Goal: Information Seeking & Learning: Learn about a topic

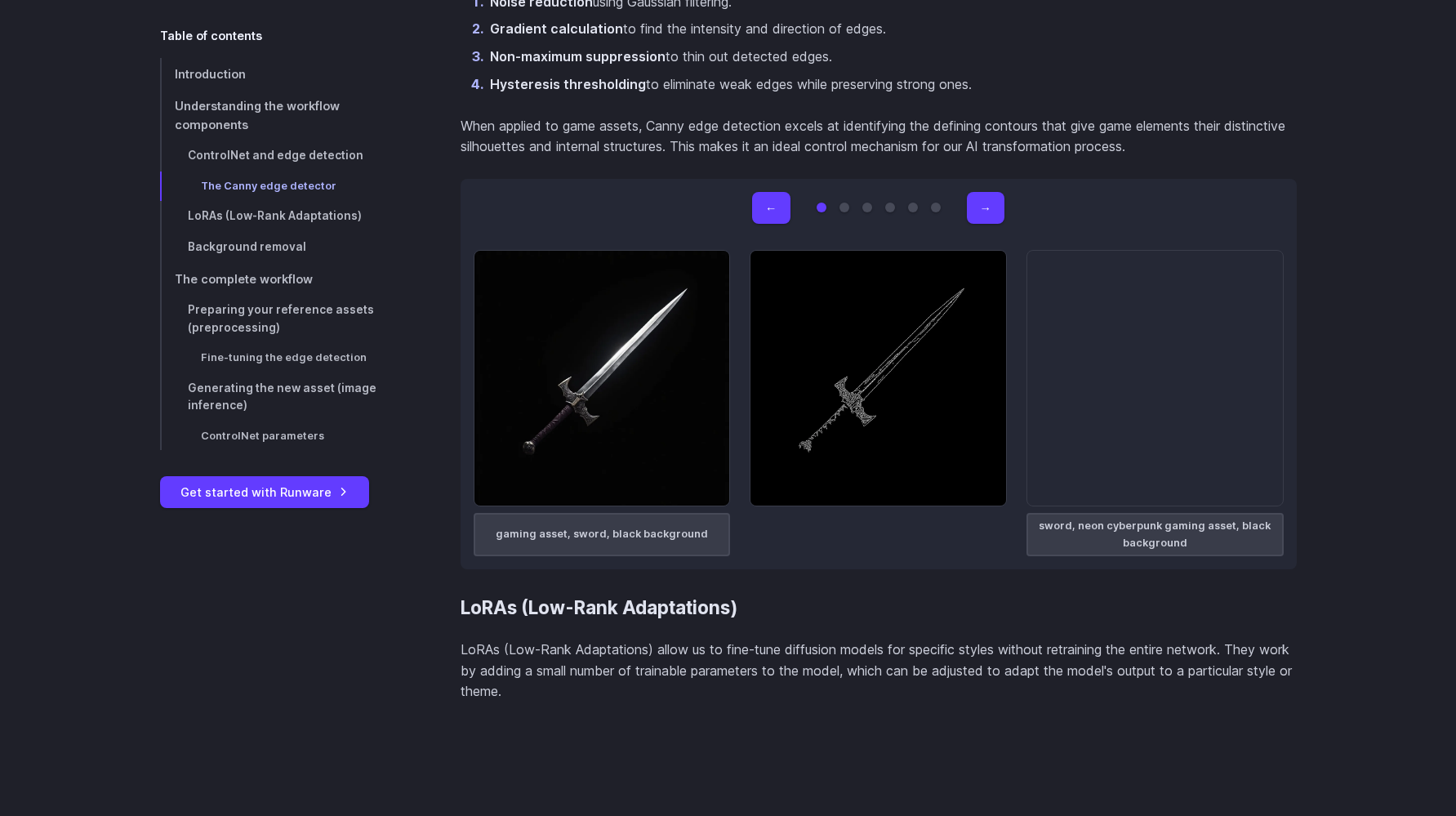
scroll to position [2337, 0]
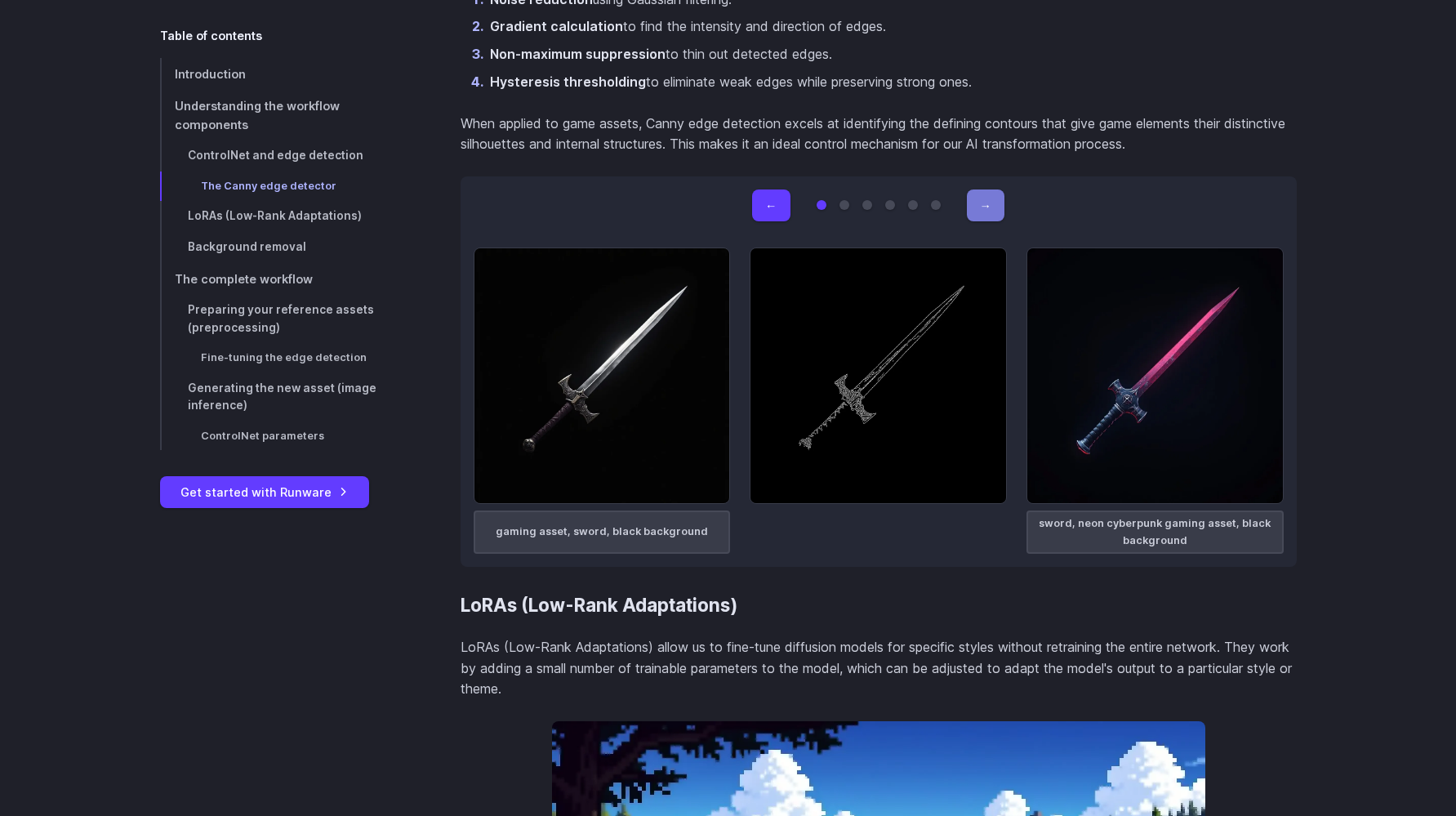
click at [989, 210] on button "→" at bounding box center [986, 205] width 38 height 32
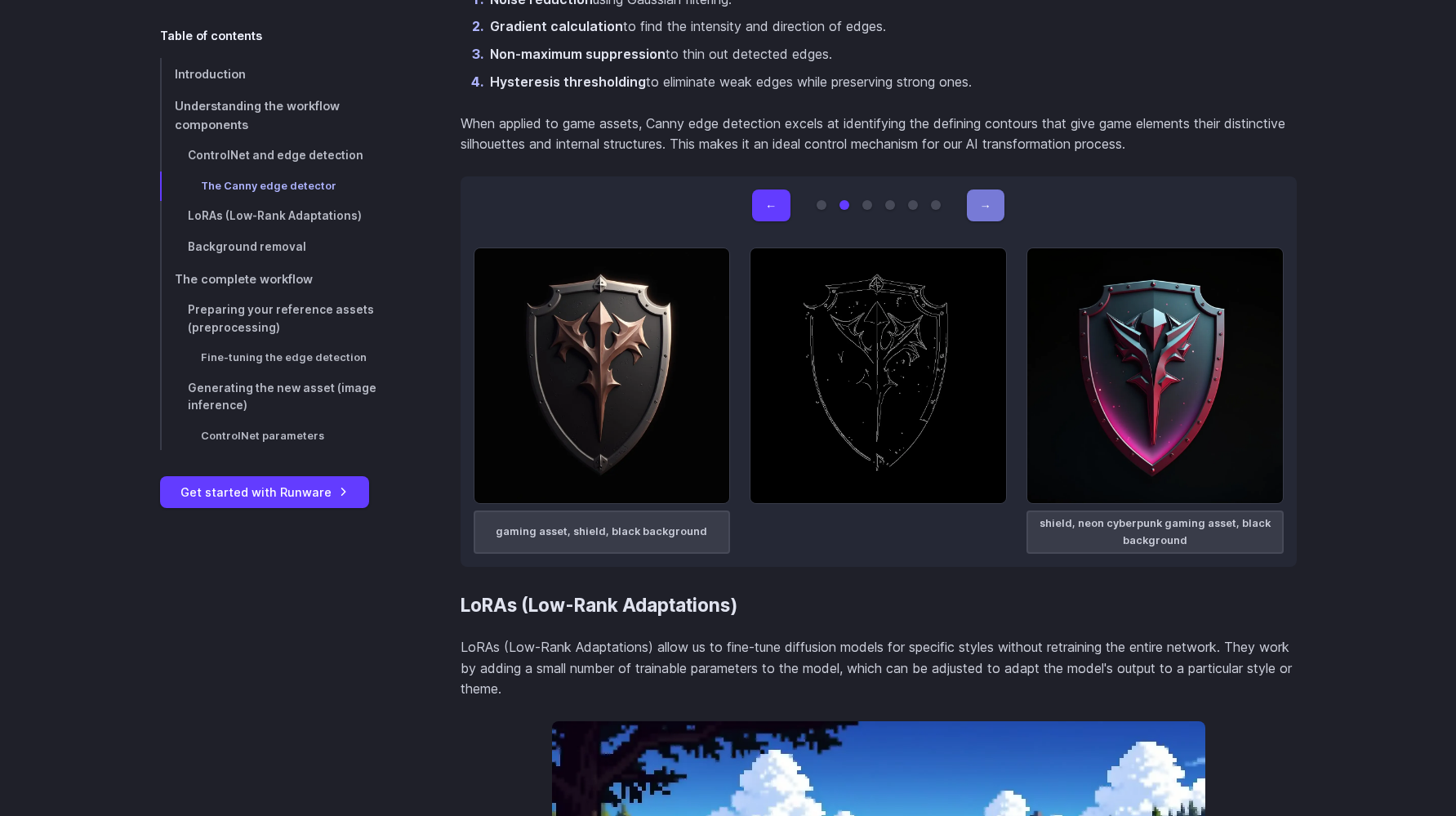
click at [989, 210] on button "→" at bounding box center [986, 205] width 38 height 32
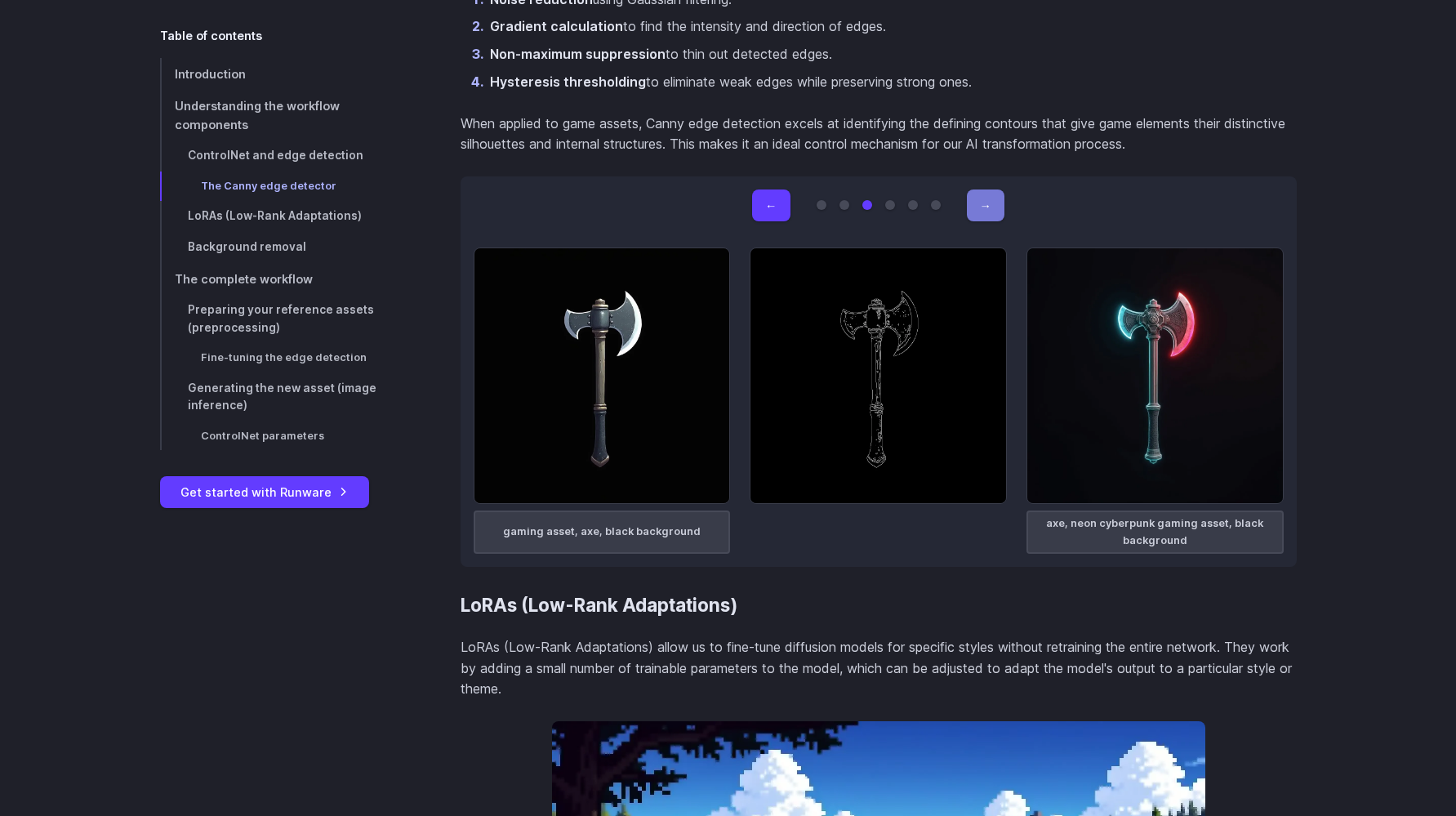
click at [989, 210] on button "→" at bounding box center [986, 205] width 38 height 32
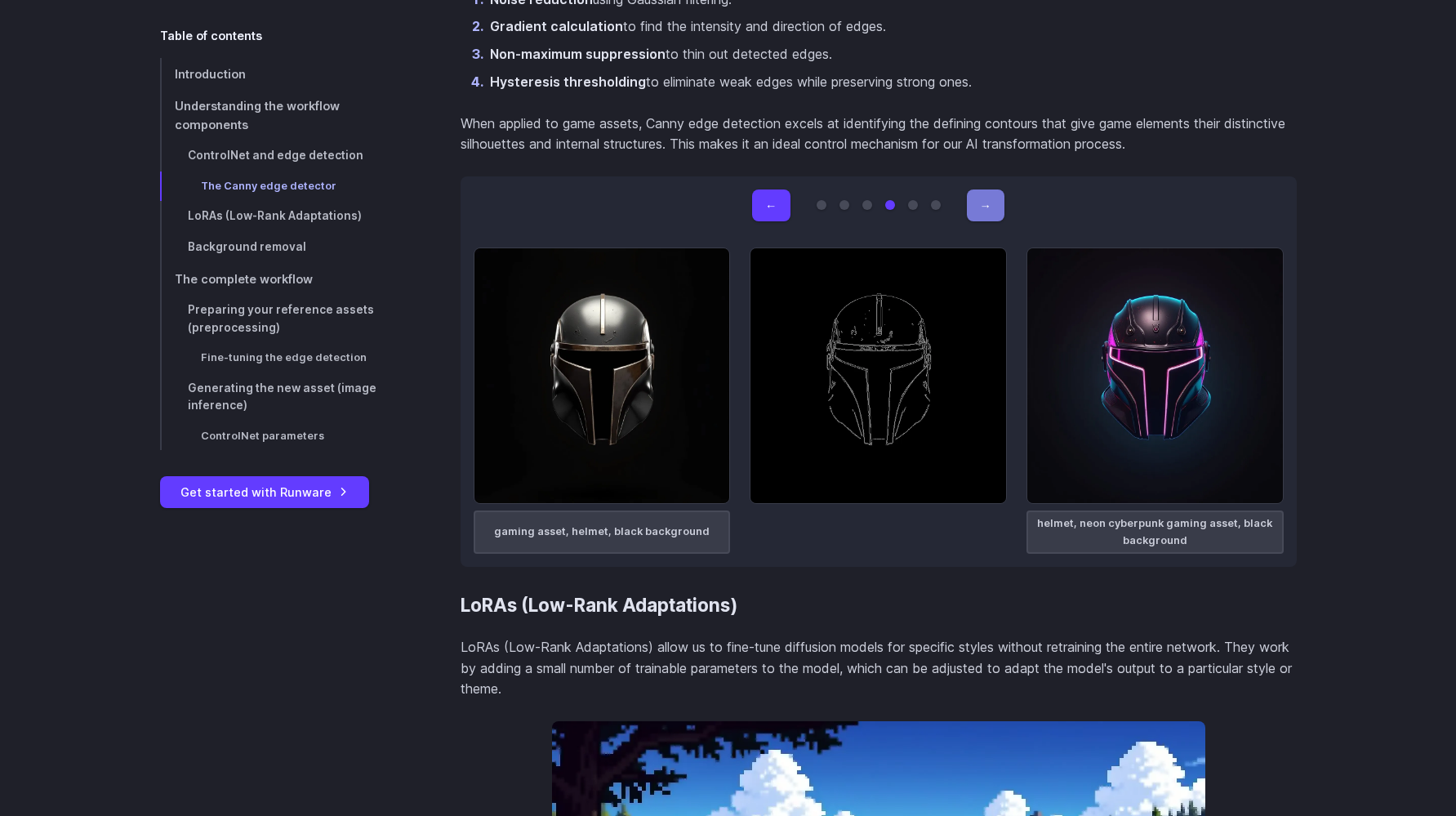
click at [989, 210] on button "→" at bounding box center [986, 205] width 38 height 32
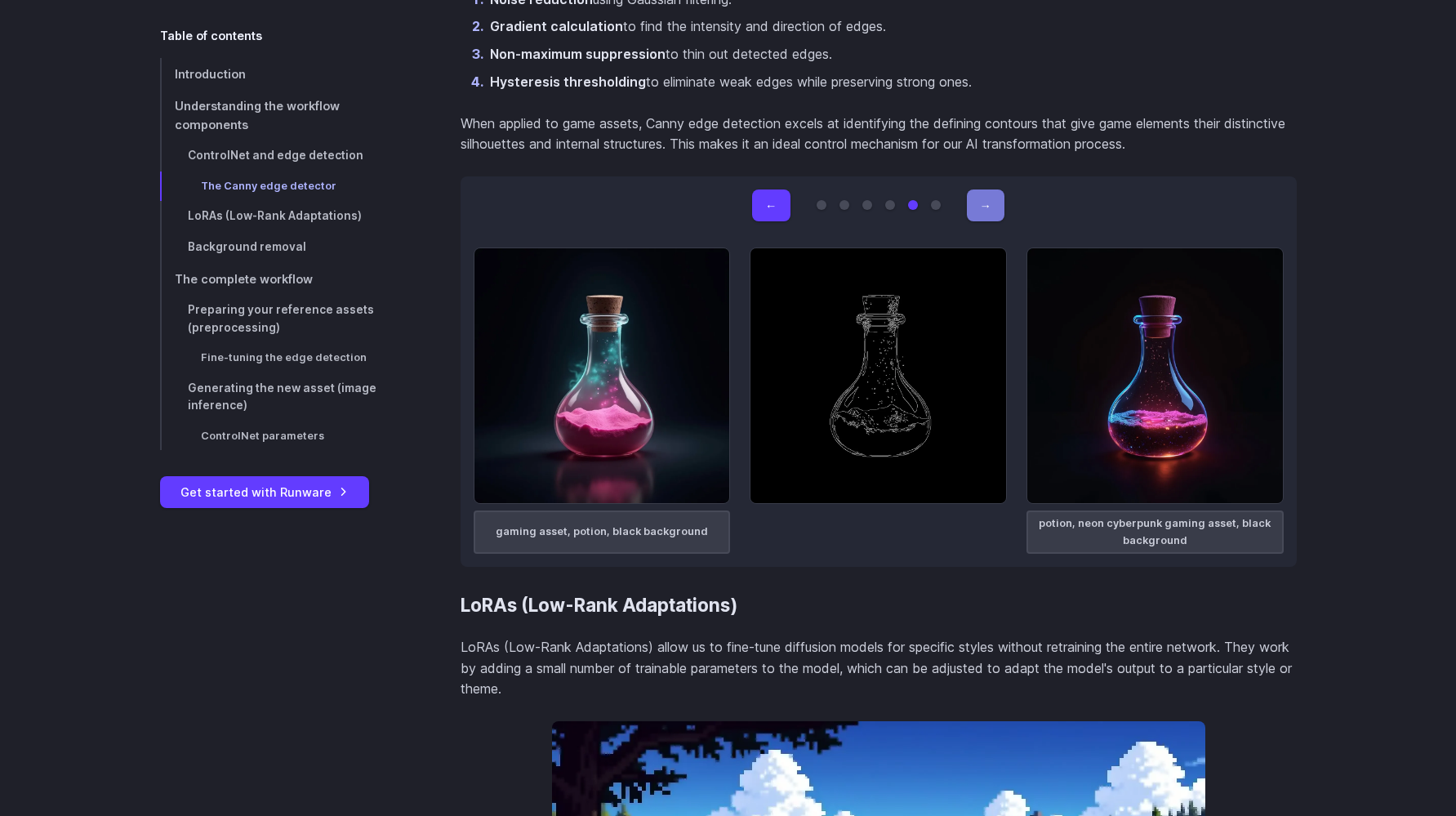
click at [989, 210] on button "→" at bounding box center [986, 205] width 38 height 32
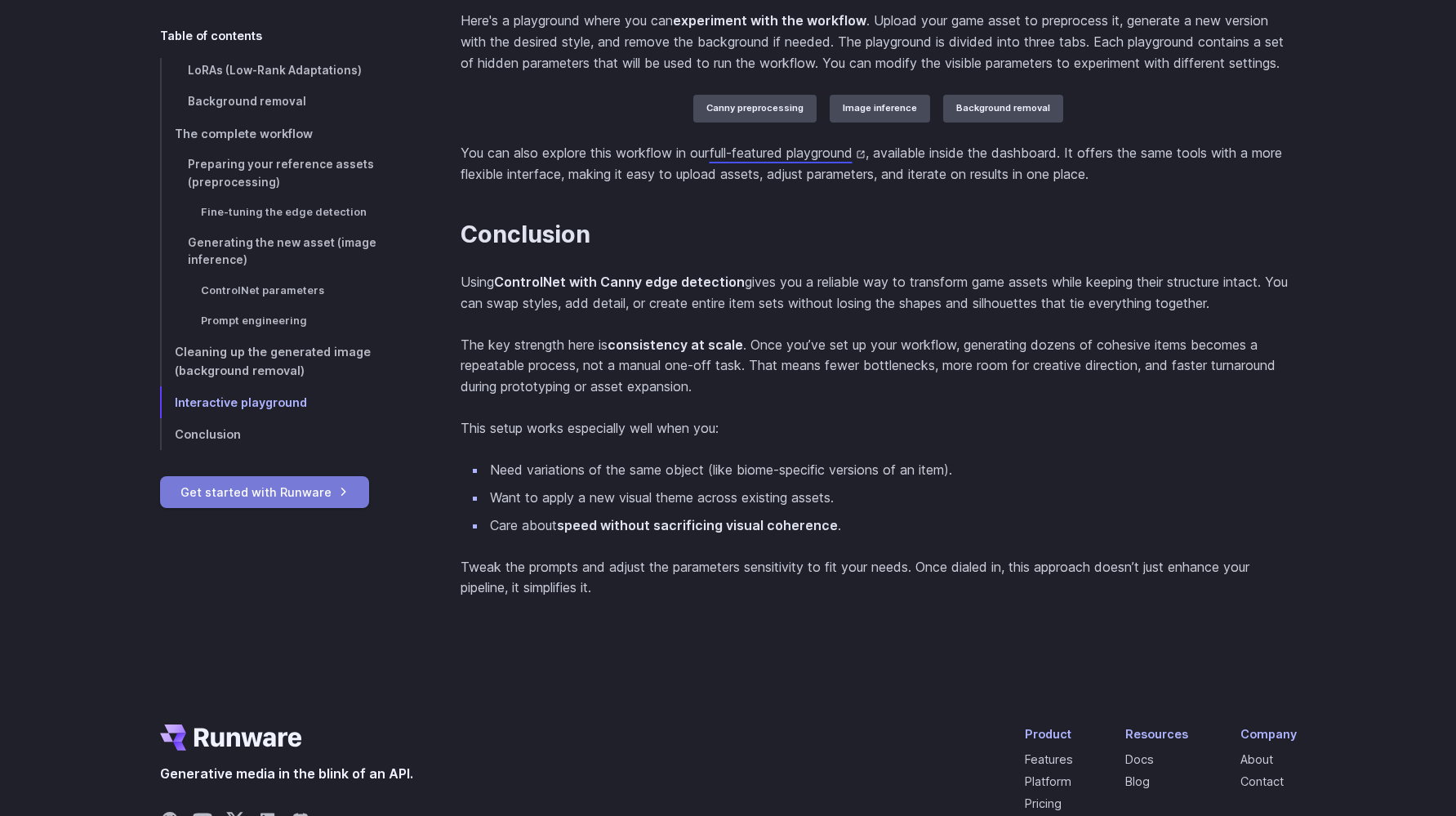
scroll to position [10660, 0]
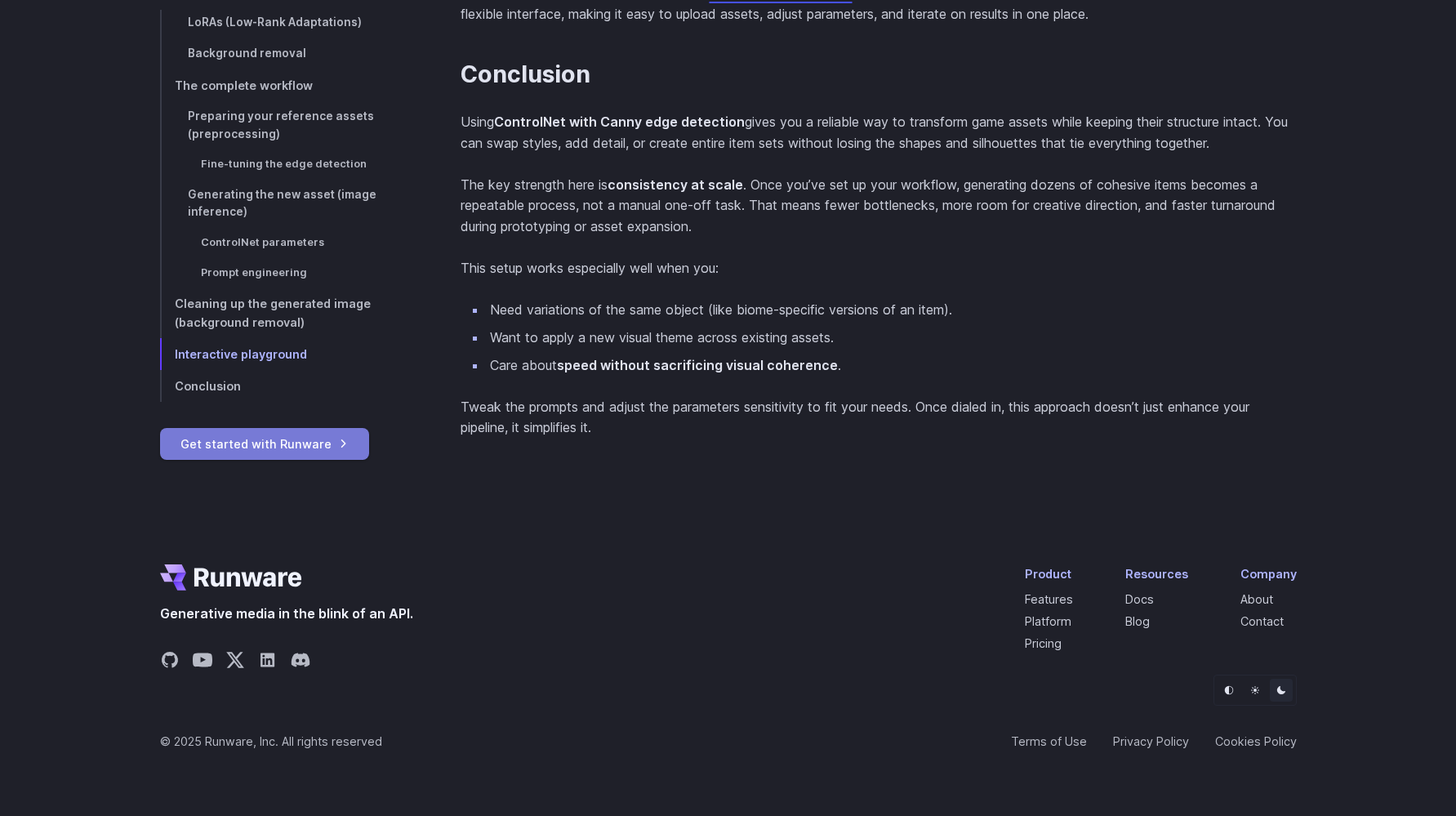
click at [206, 459] on link "Get started with Runware" at bounding box center [265, 443] width 209 height 32
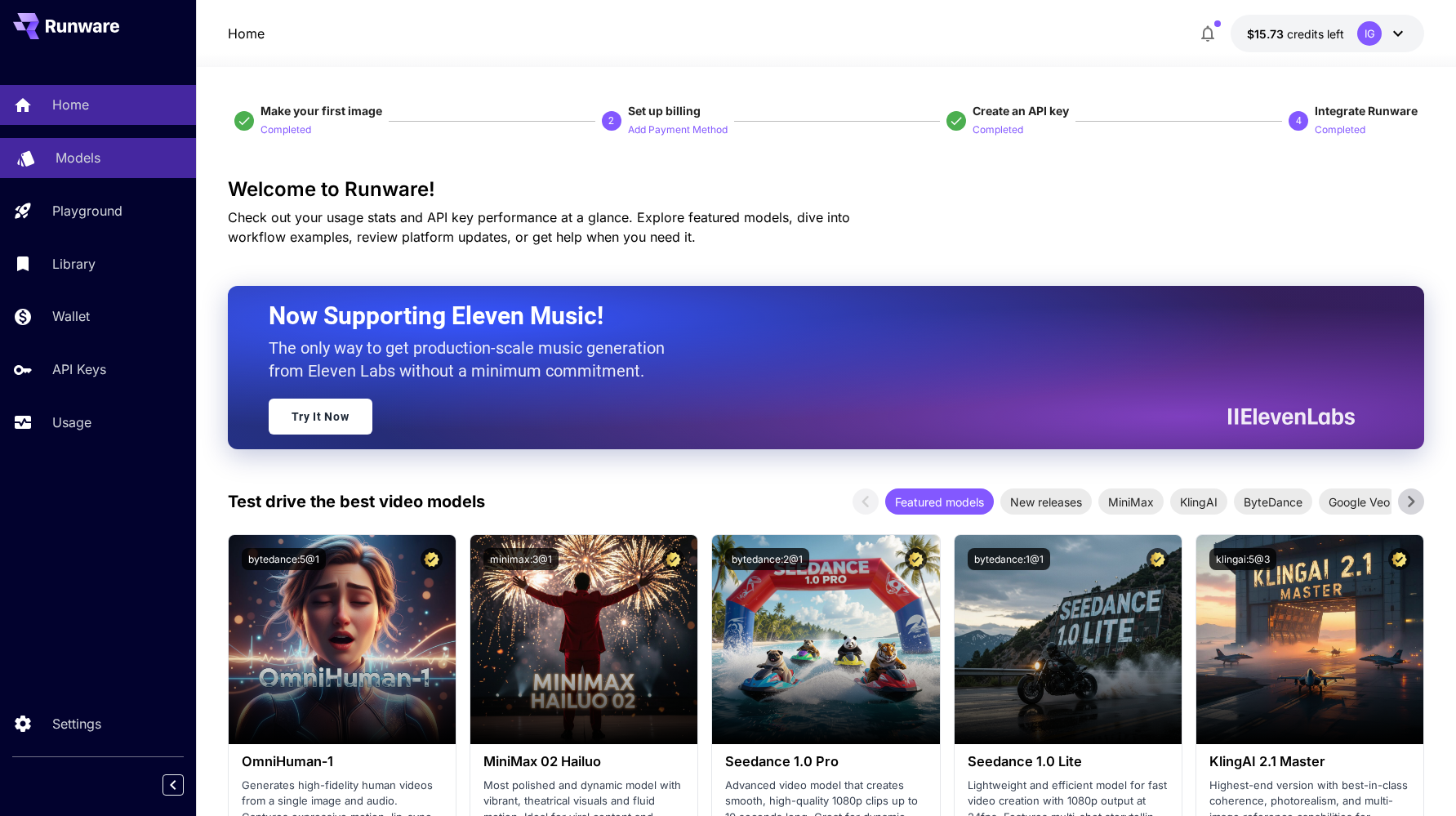
click at [72, 155] on p "Models" at bounding box center [78, 157] width 45 height 20
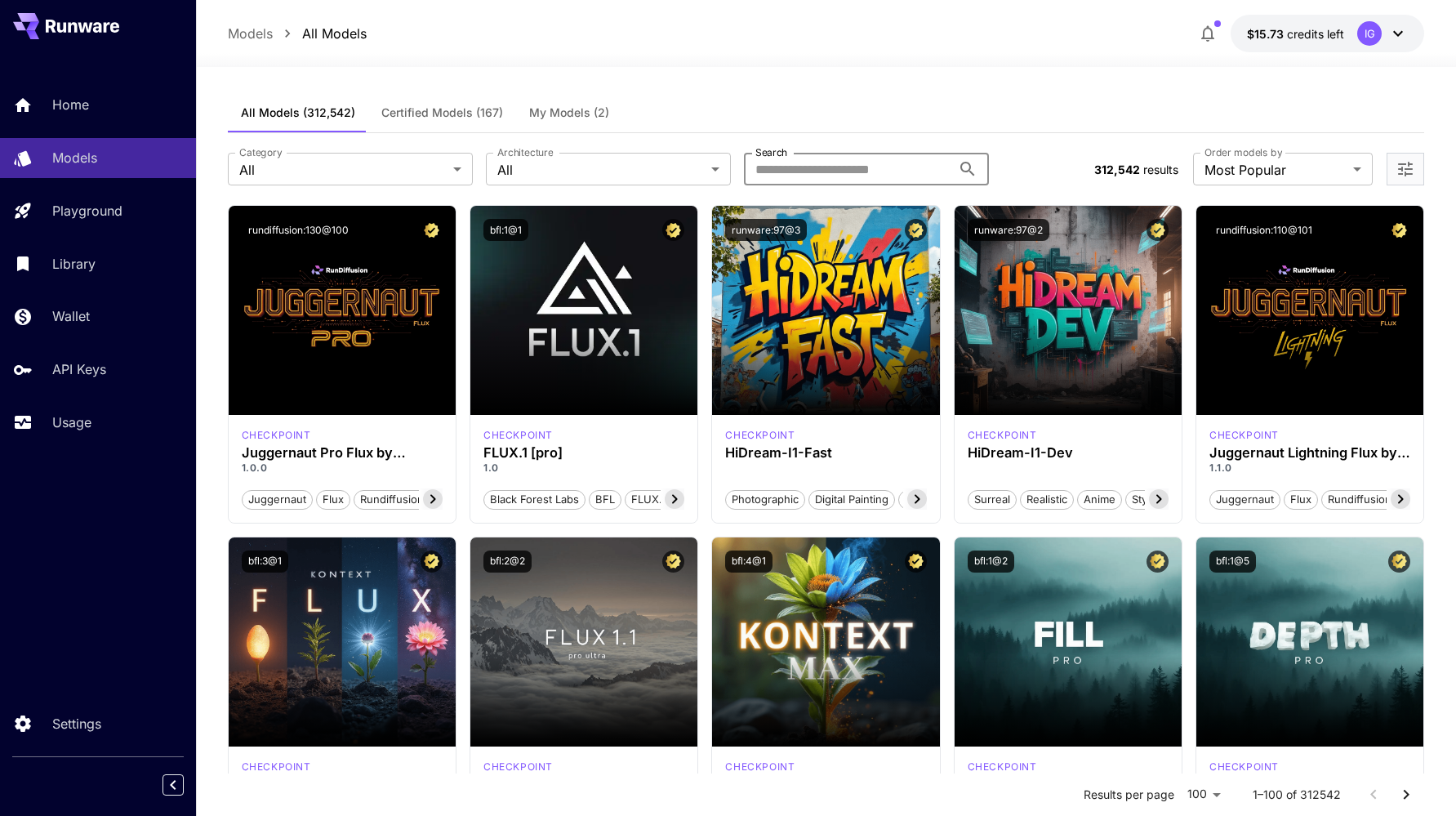
click at [826, 161] on input "Search" at bounding box center [848, 169] width 207 height 33
type input "**"
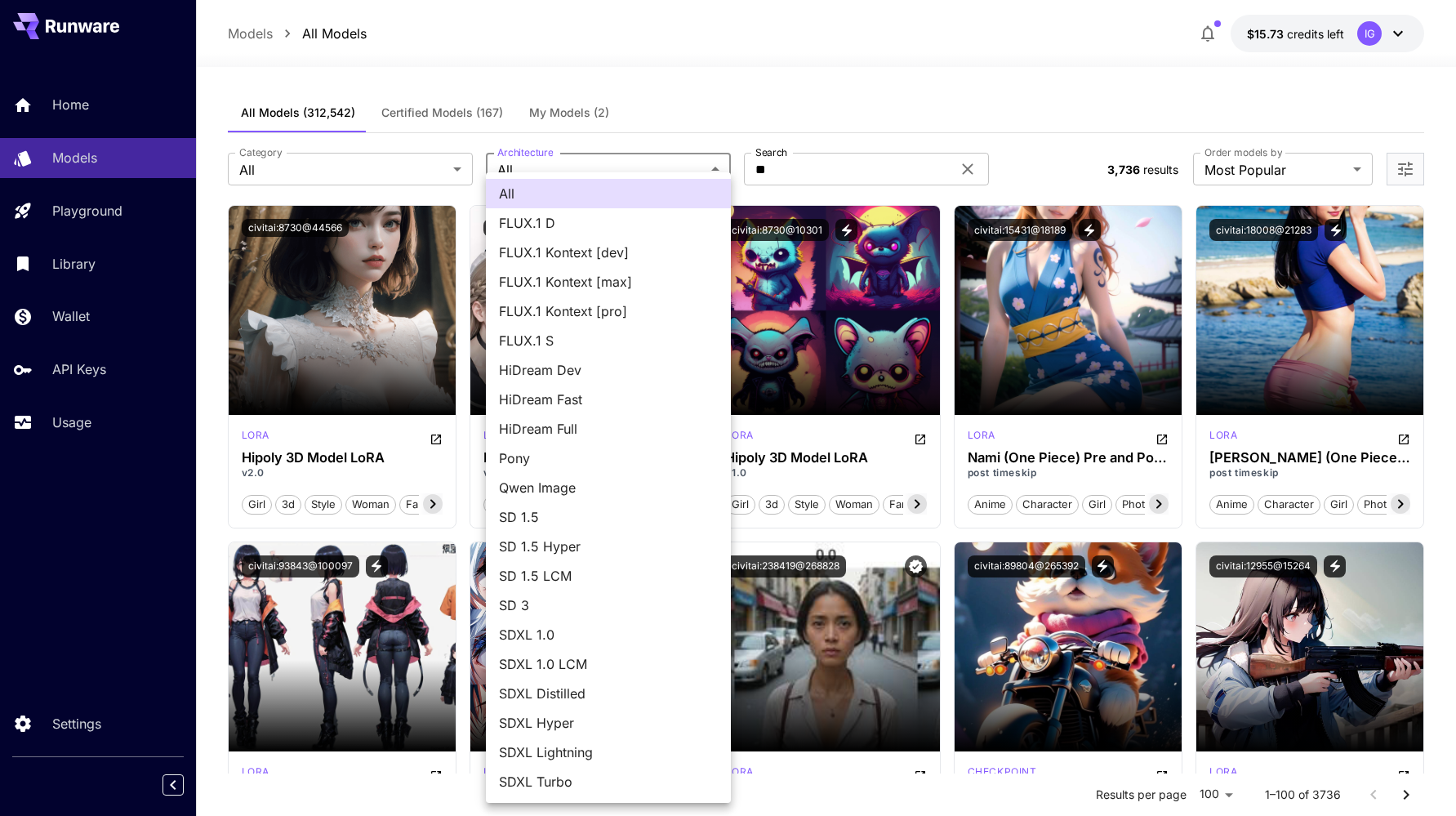
click at [252, 170] on div at bounding box center [728, 408] width 1456 height 816
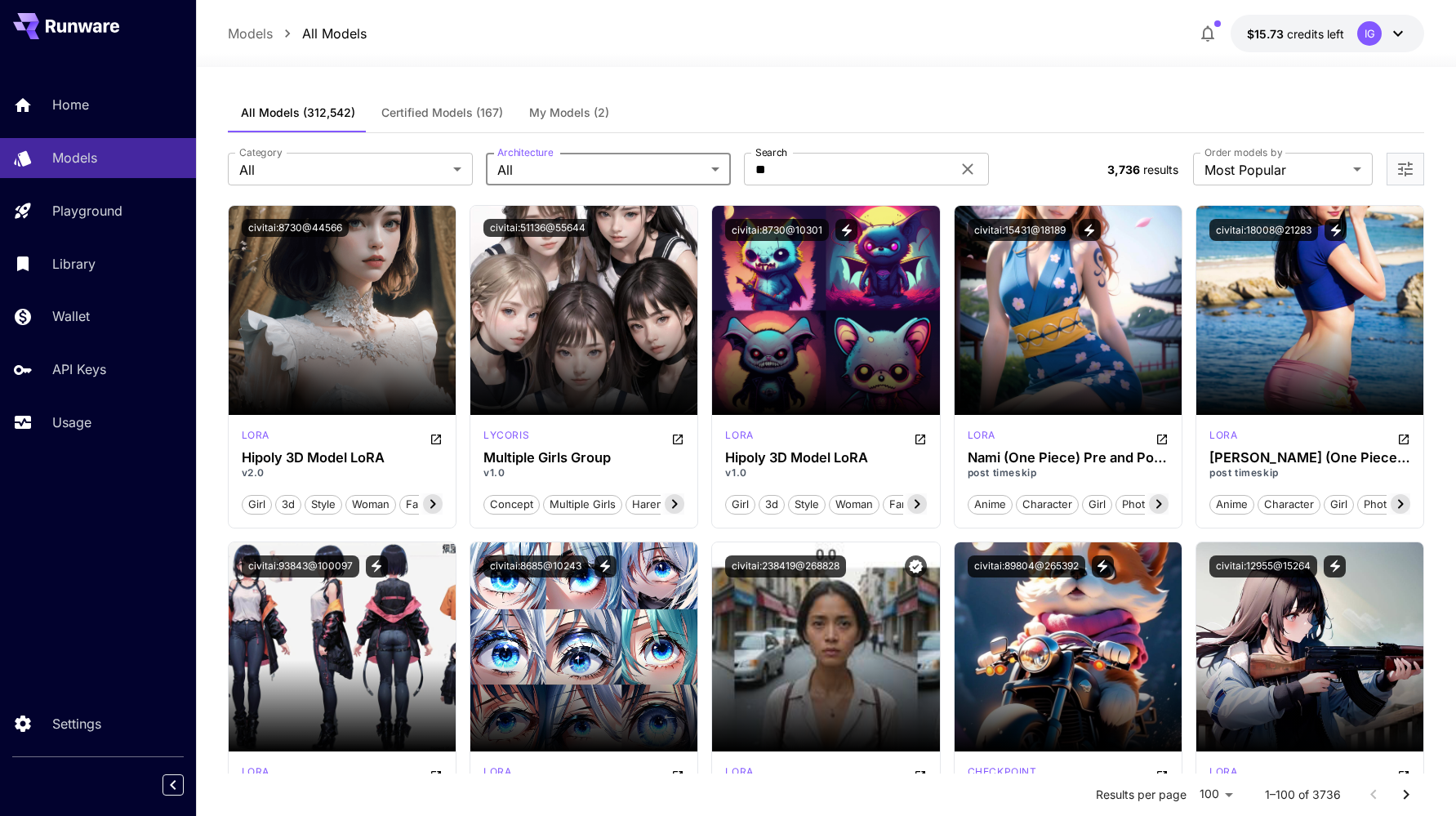
click at [252, 170] on div "All FLUX.1 D FLUX.1 Kontext [dev] FLUX.1 Kontext [max] FLUX.1 Kontext [pro] FLU…" at bounding box center [728, 408] width 1456 height 816
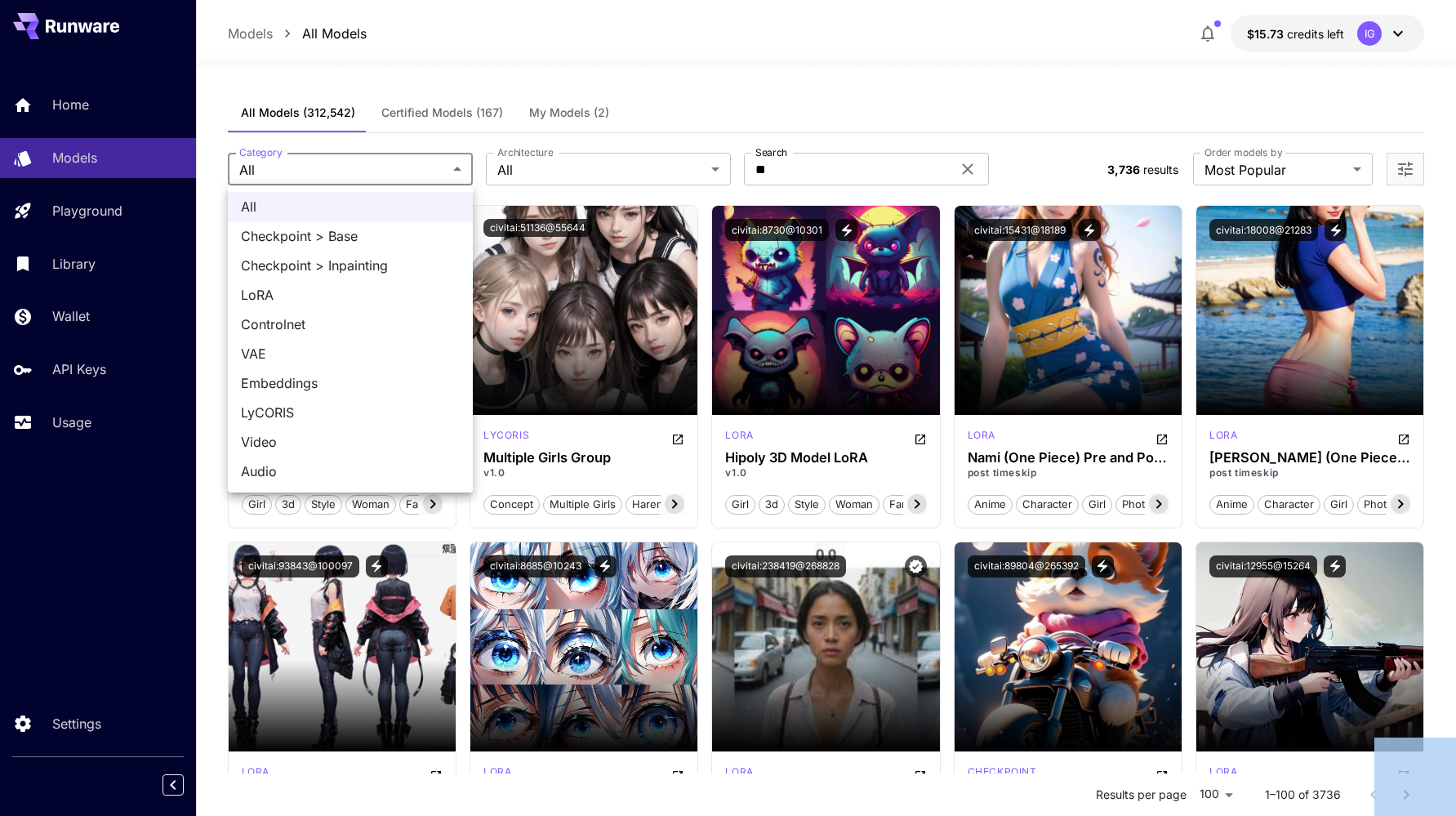
click at [333, 324] on span "Controlnet" at bounding box center [351, 324] width 219 height 20
type input "**********"
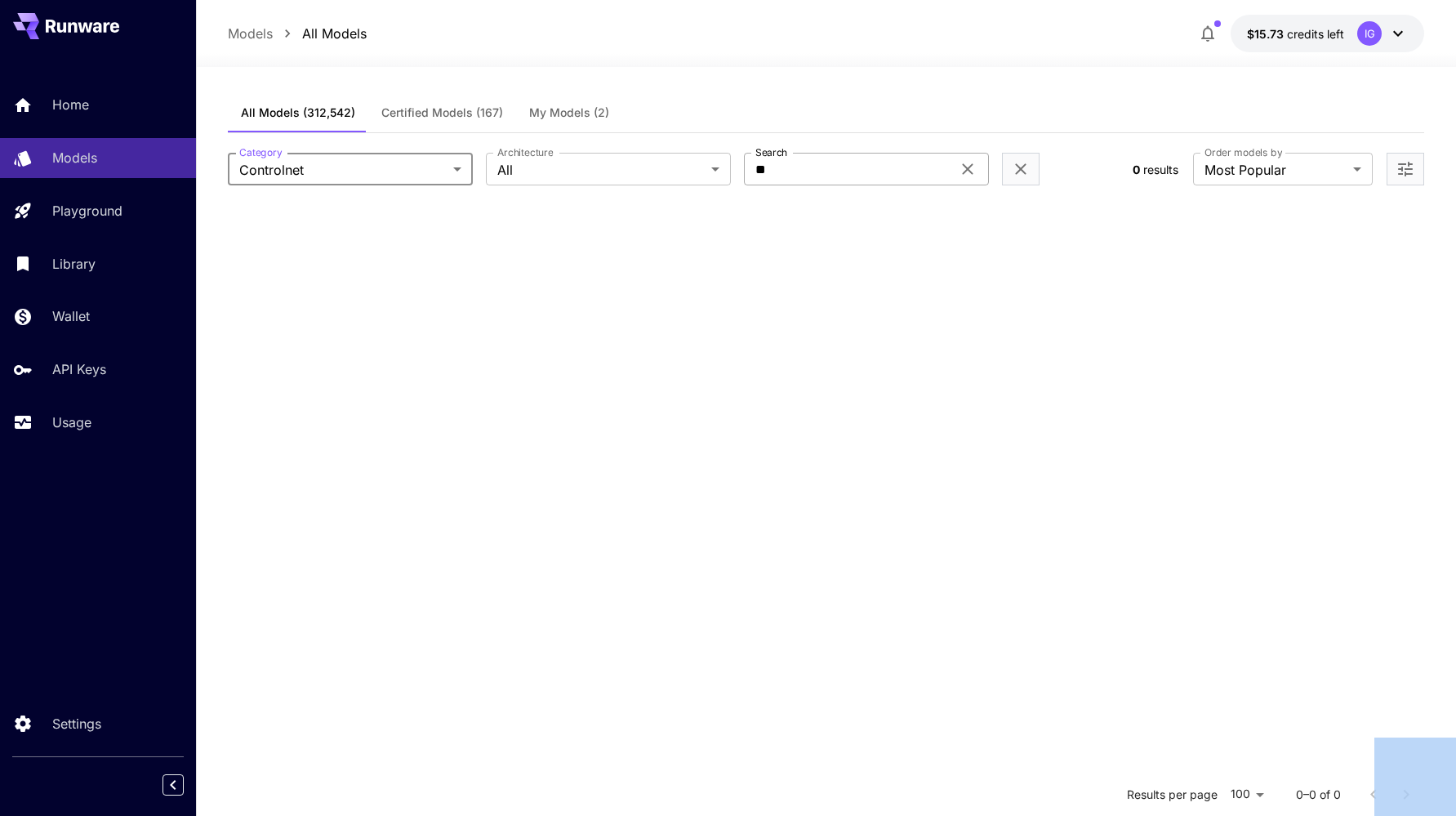
click at [968, 169] on icon at bounding box center [967, 169] width 10 height 10
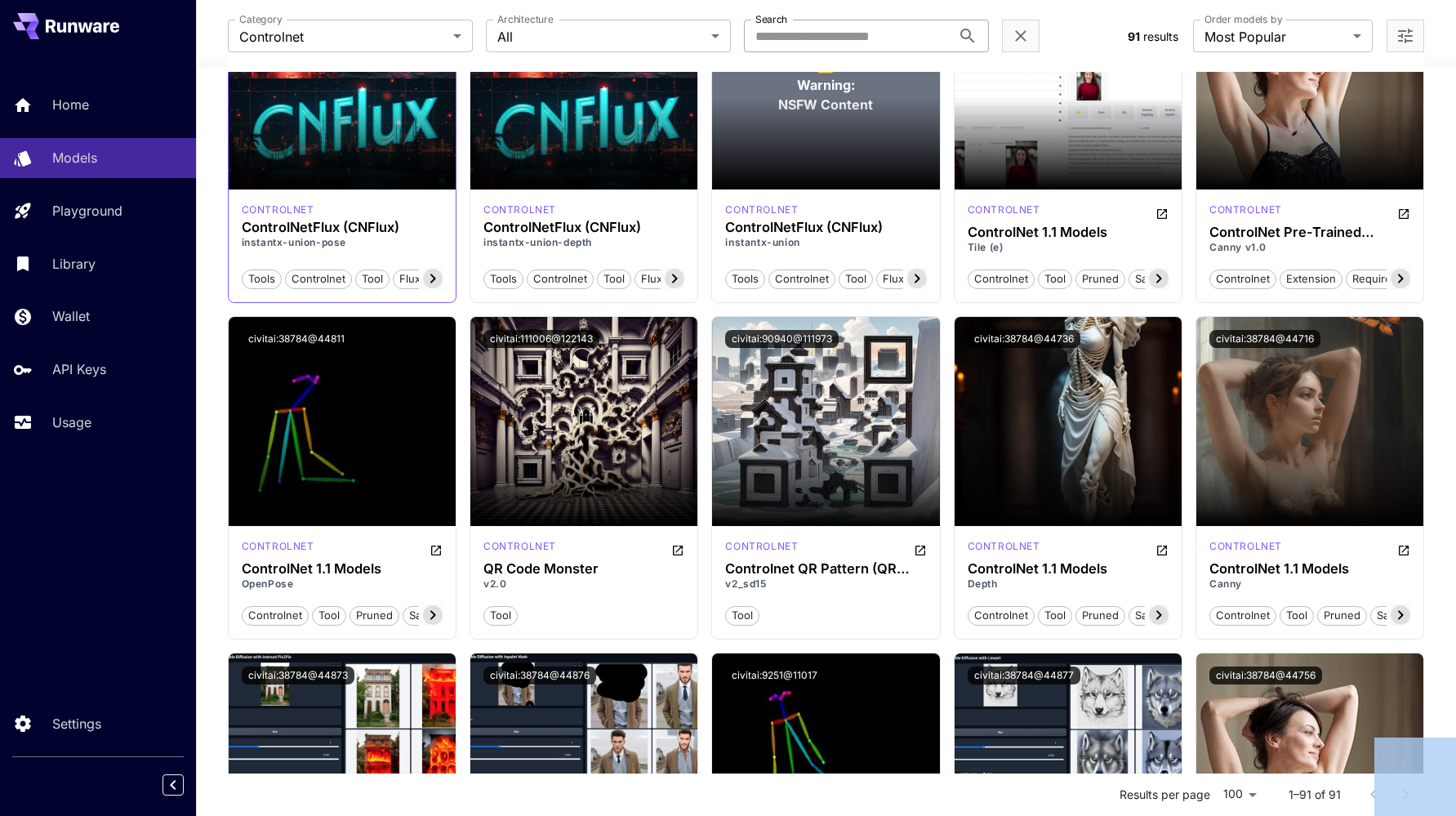
scroll to position [226, 0]
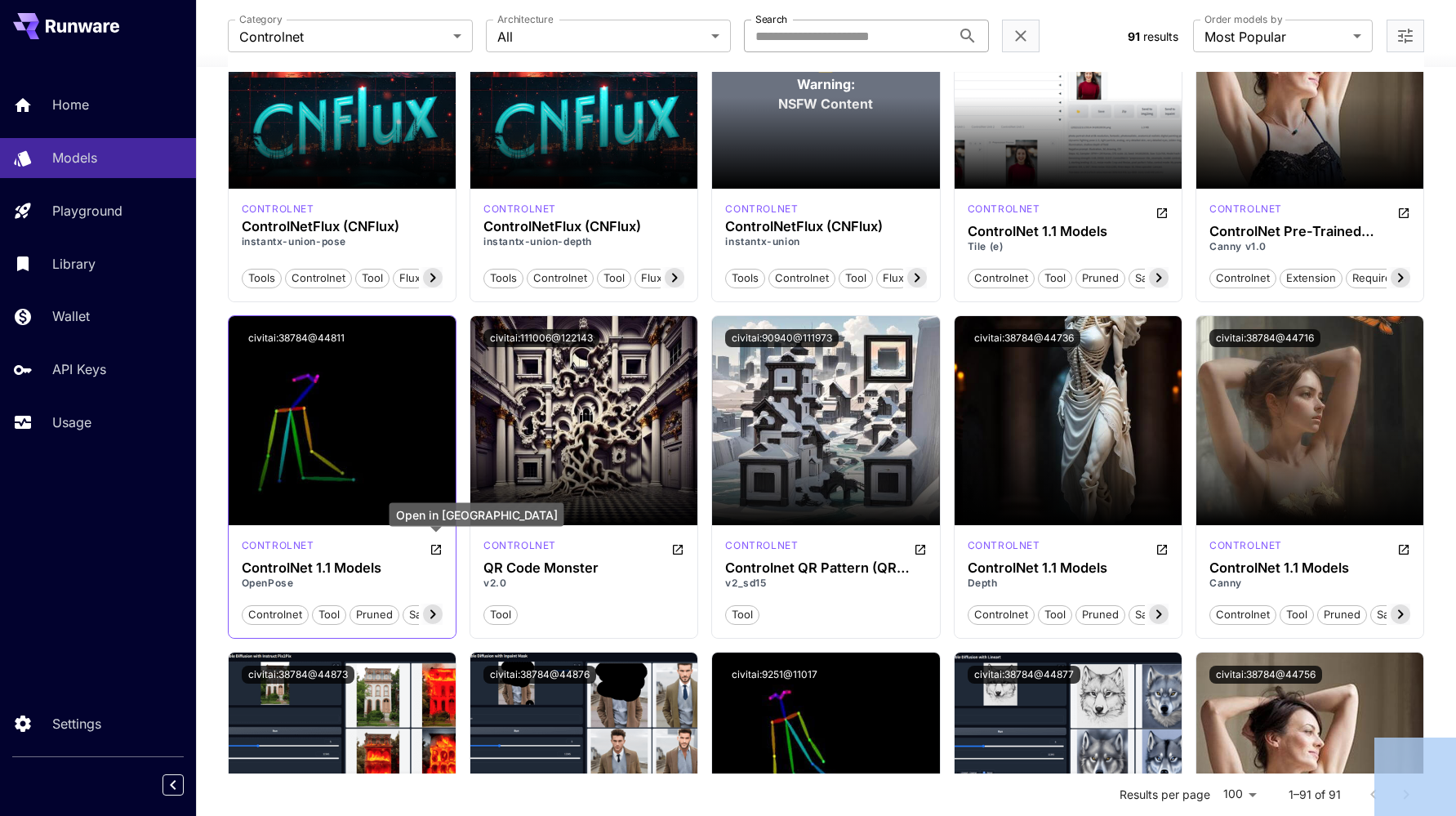
click at [437, 548] on icon "Open in CivitAI" at bounding box center [436, 549] width 13 height 13
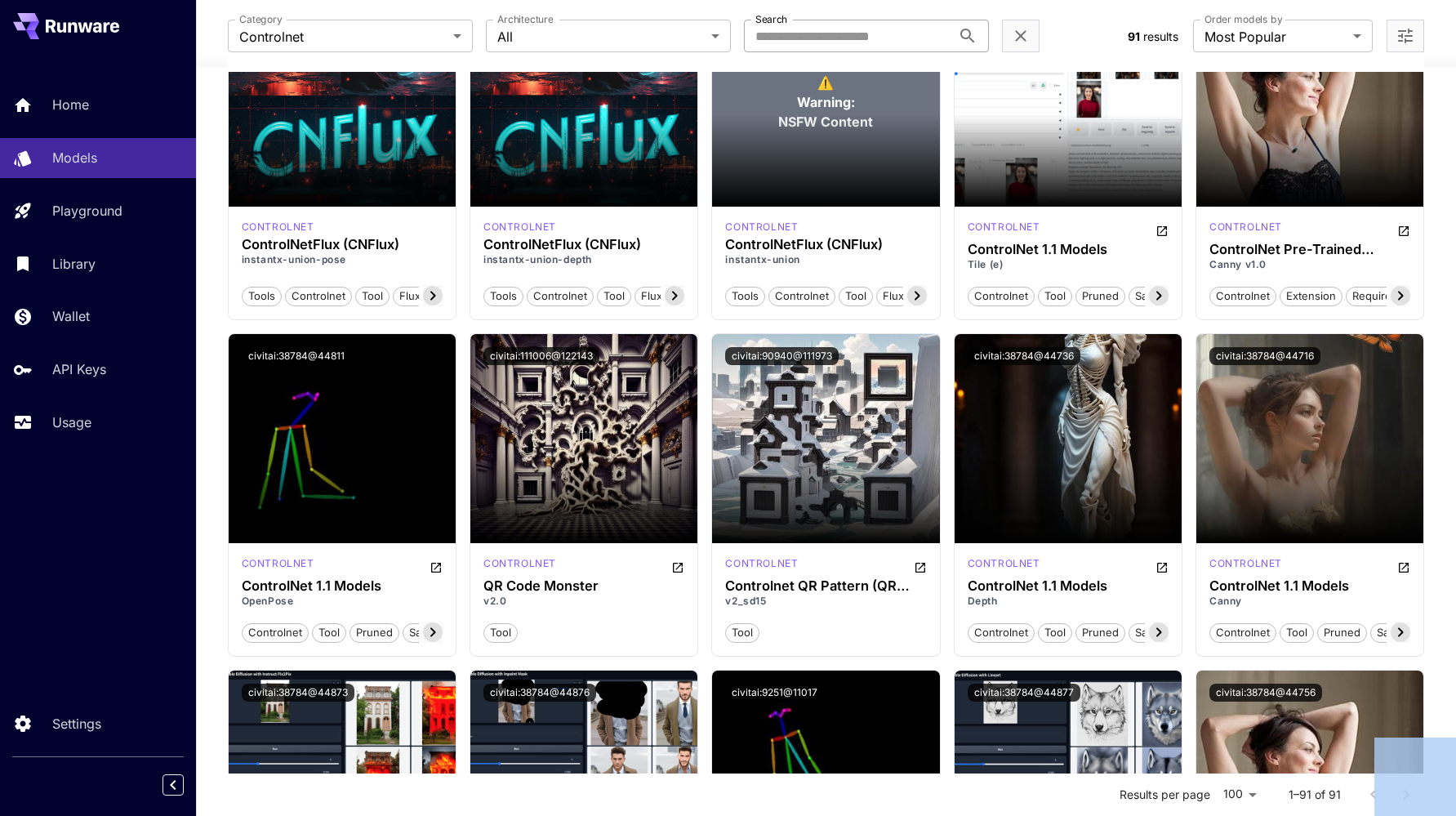
click at [535, 25] on label "Architecture" at bounding box center [525, 19] width 56 height 14
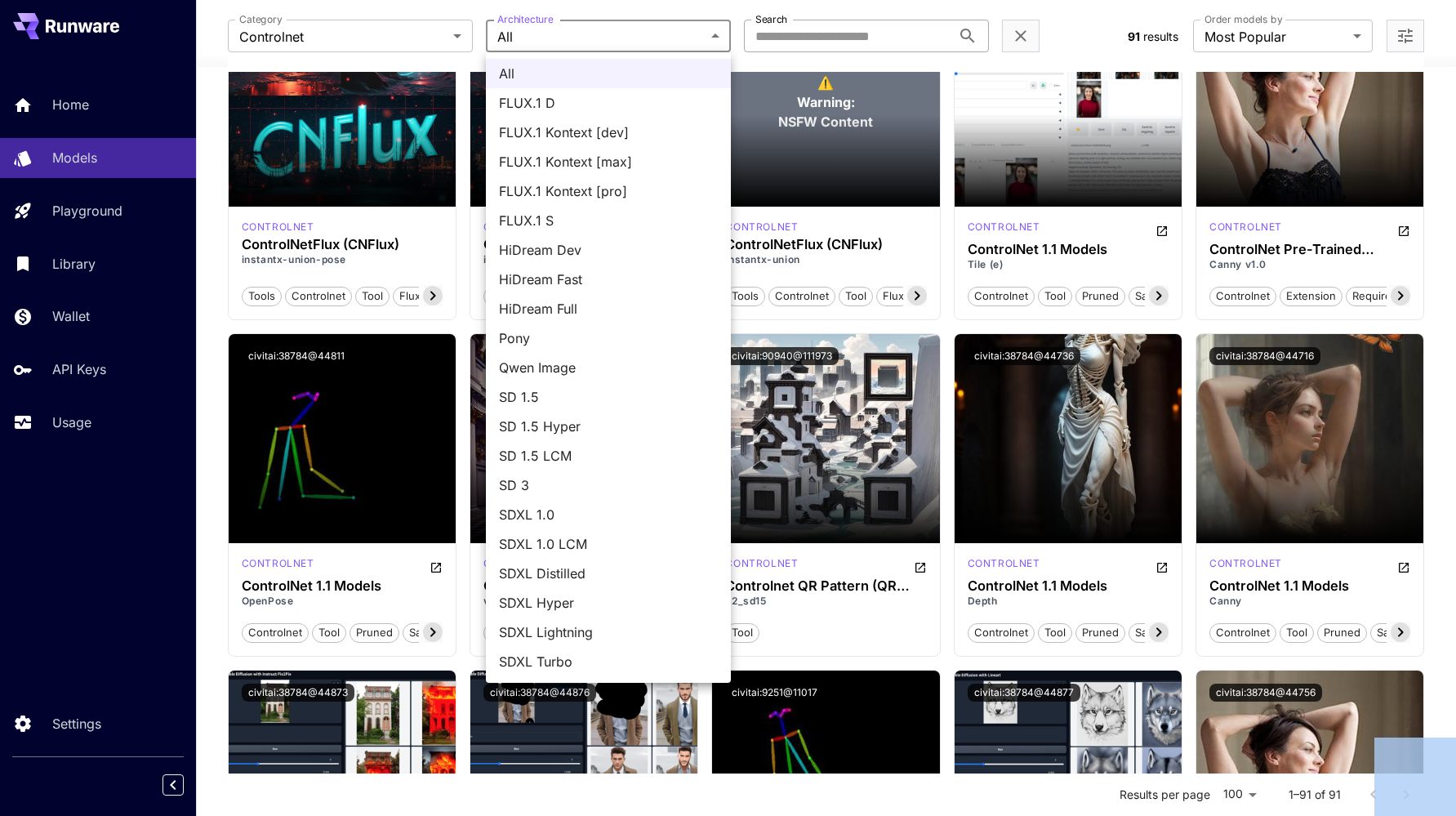
click at [574, 513] on span "SDXL 1.0" at bounding box center [609, 514] width 219 height 20
type input "****"
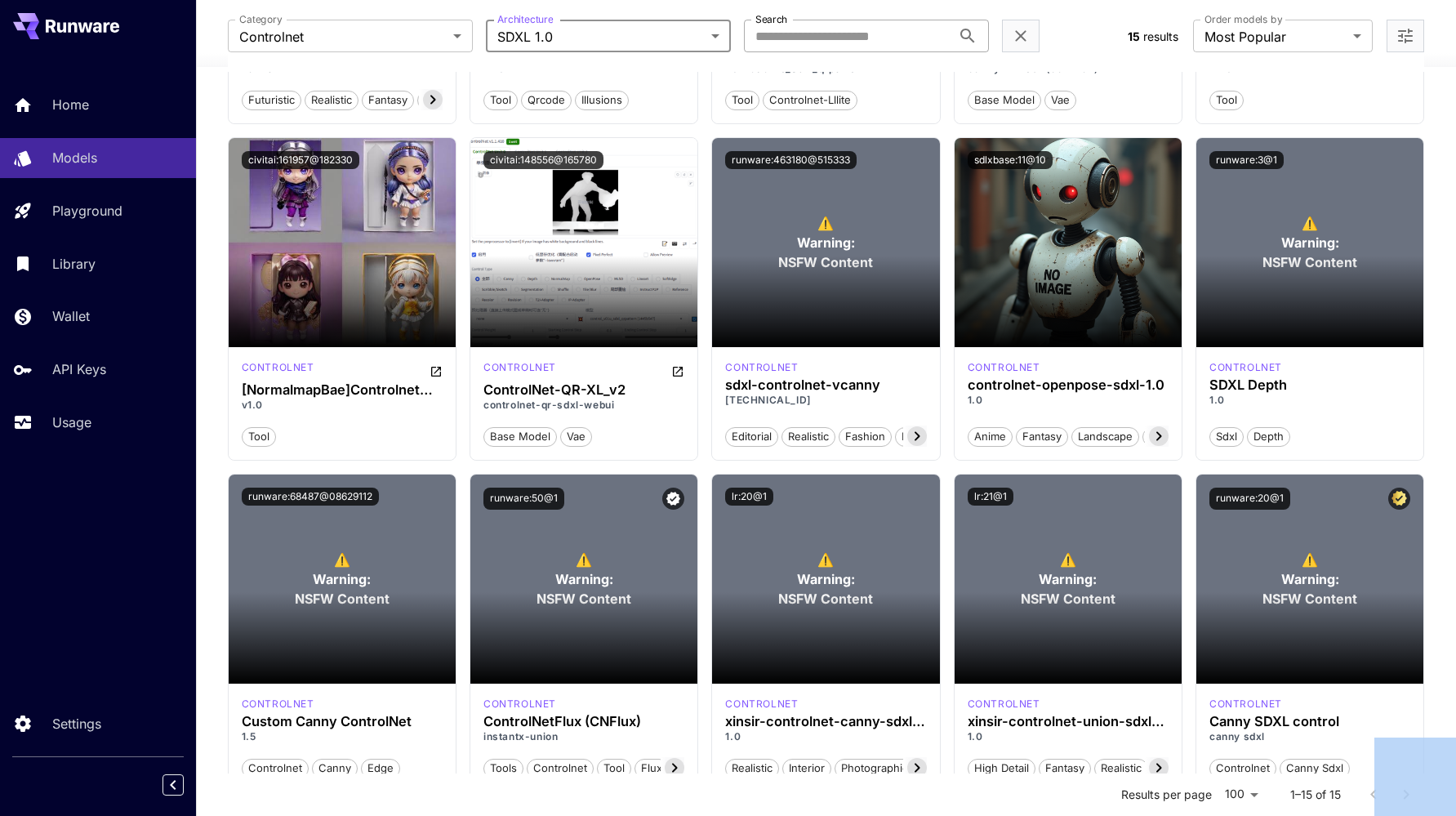
scroll to position [407, 0]
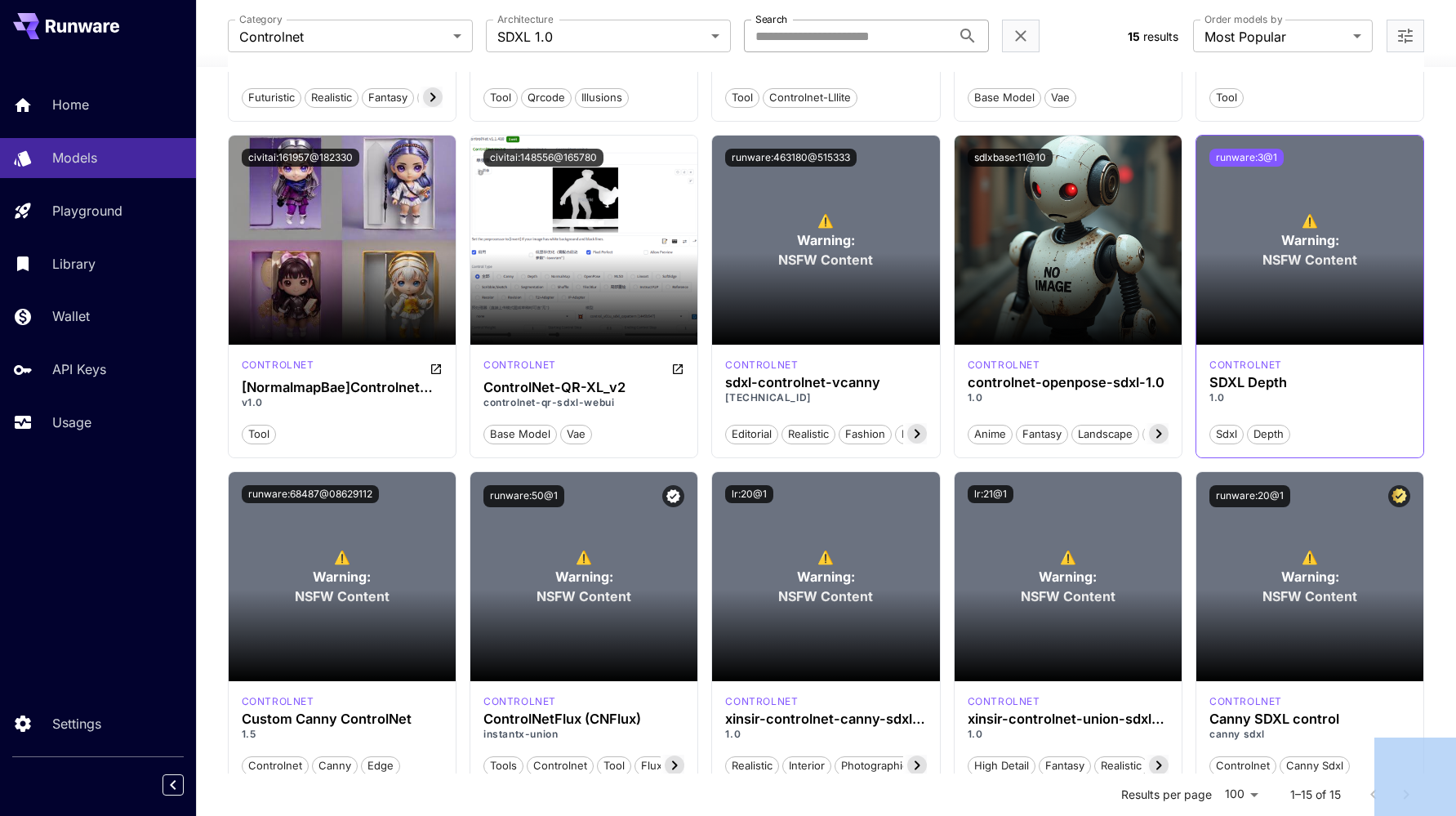
click at [1253, 157] on button "runware:3@1" at bounding box center [1247, 157] width 74 height 18
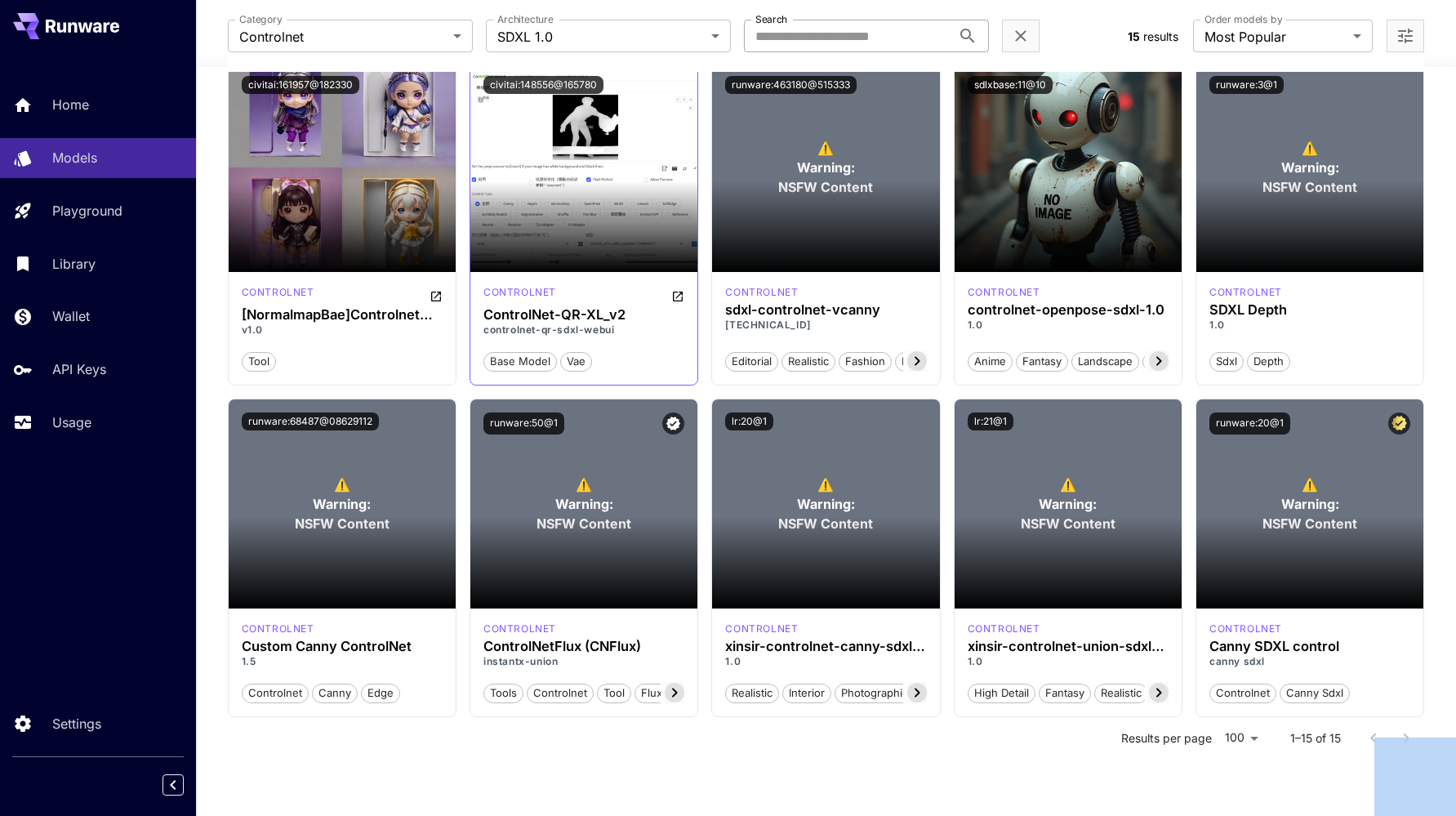
scroll to position [493, 0]
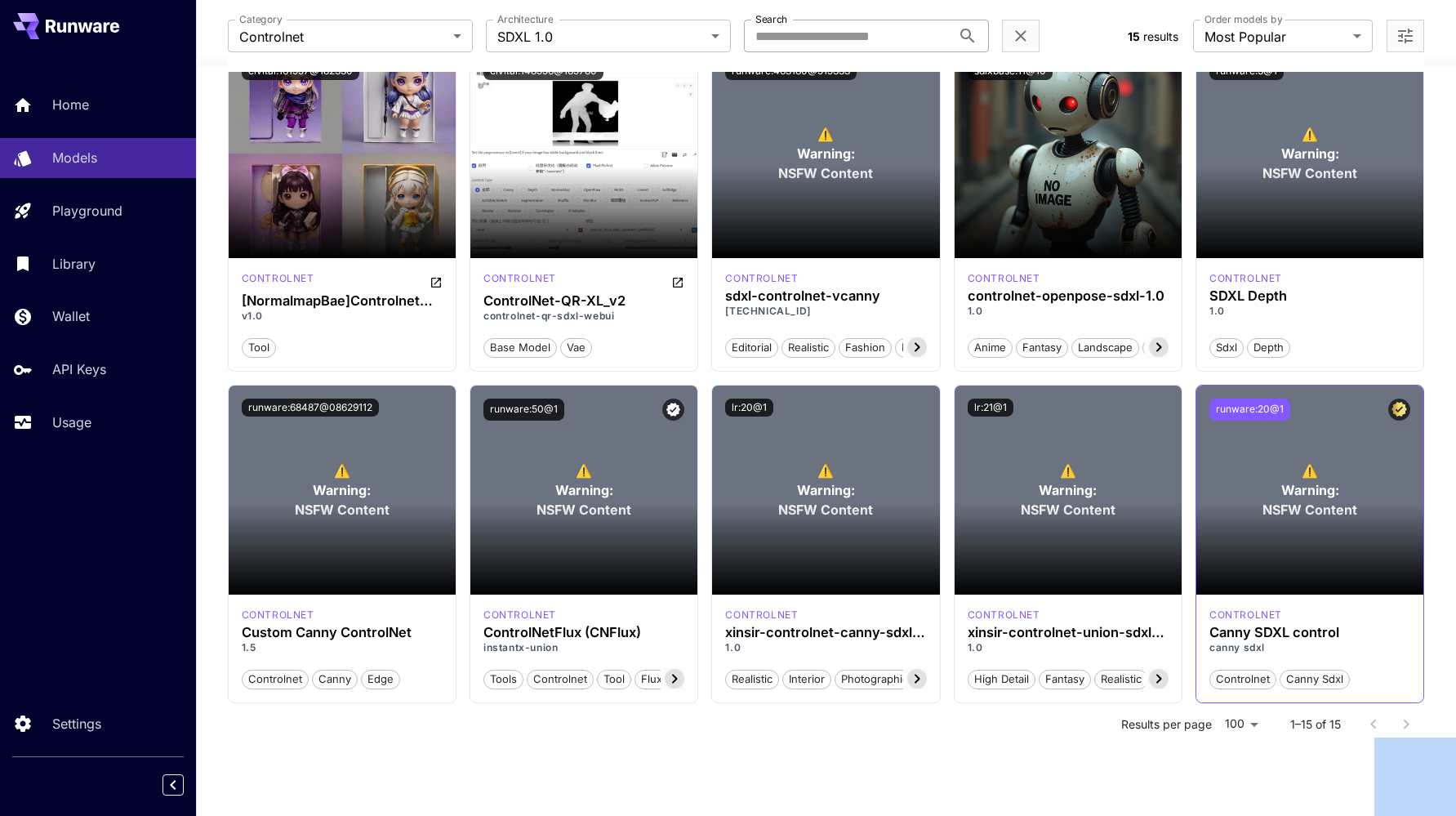
click at [1251, 410] on button "runware:20@1" at bounding box center [1251, 409] width 81 height 22
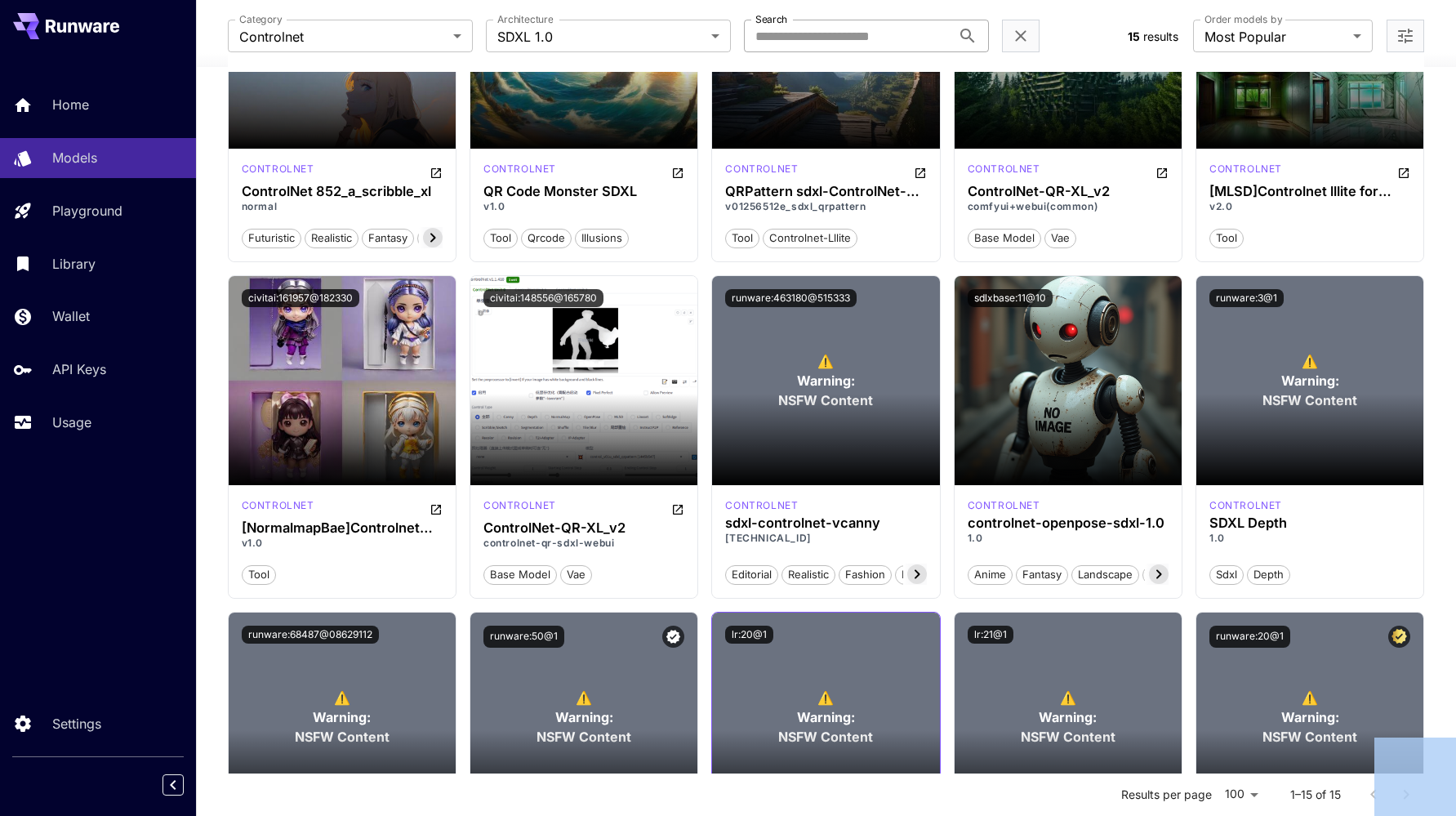
scroll to position [263, 0]
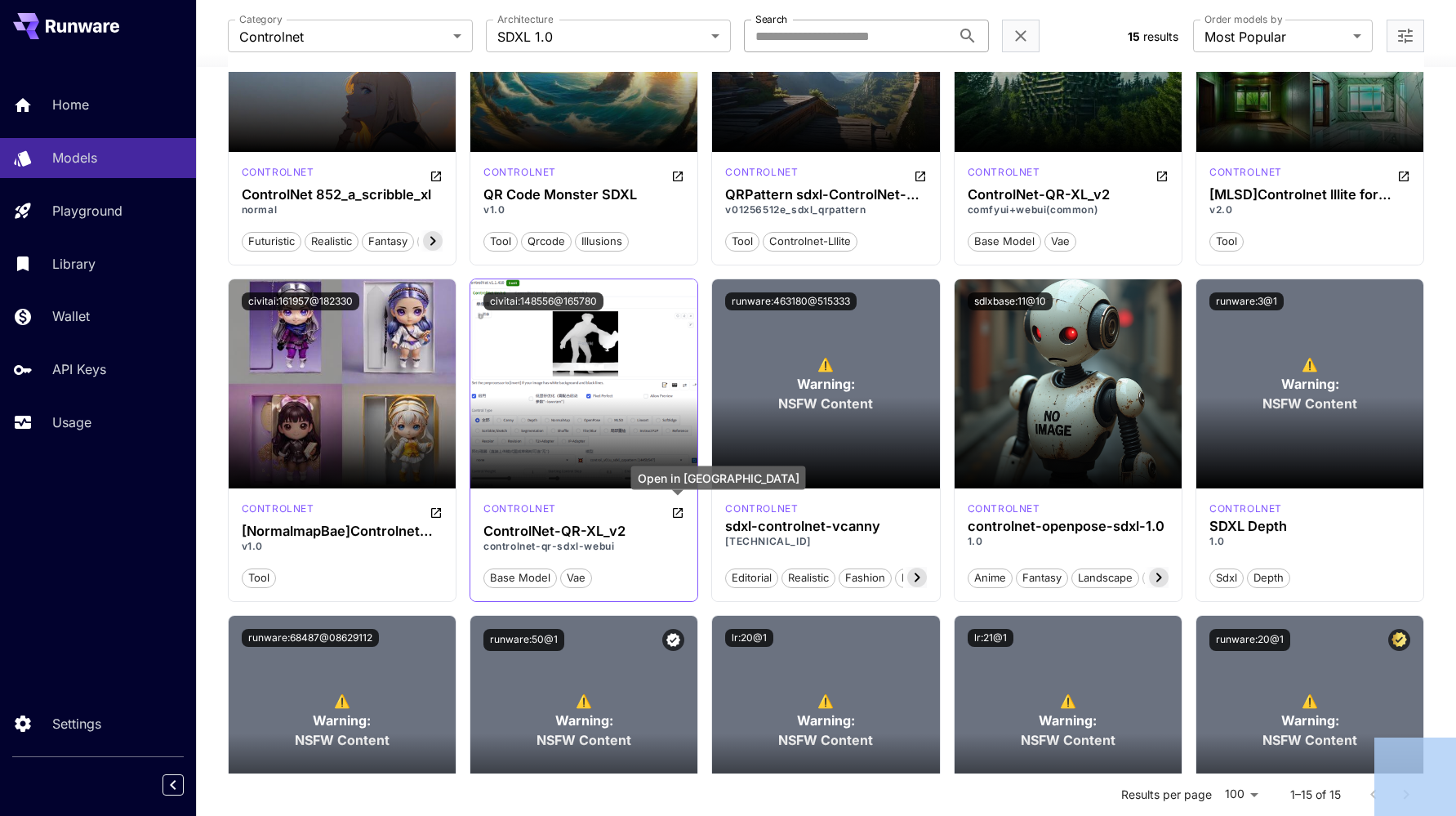
click at [674, 512] on icon "Open in CivitAI" at bounding box center [678, 513] width 13 height 13
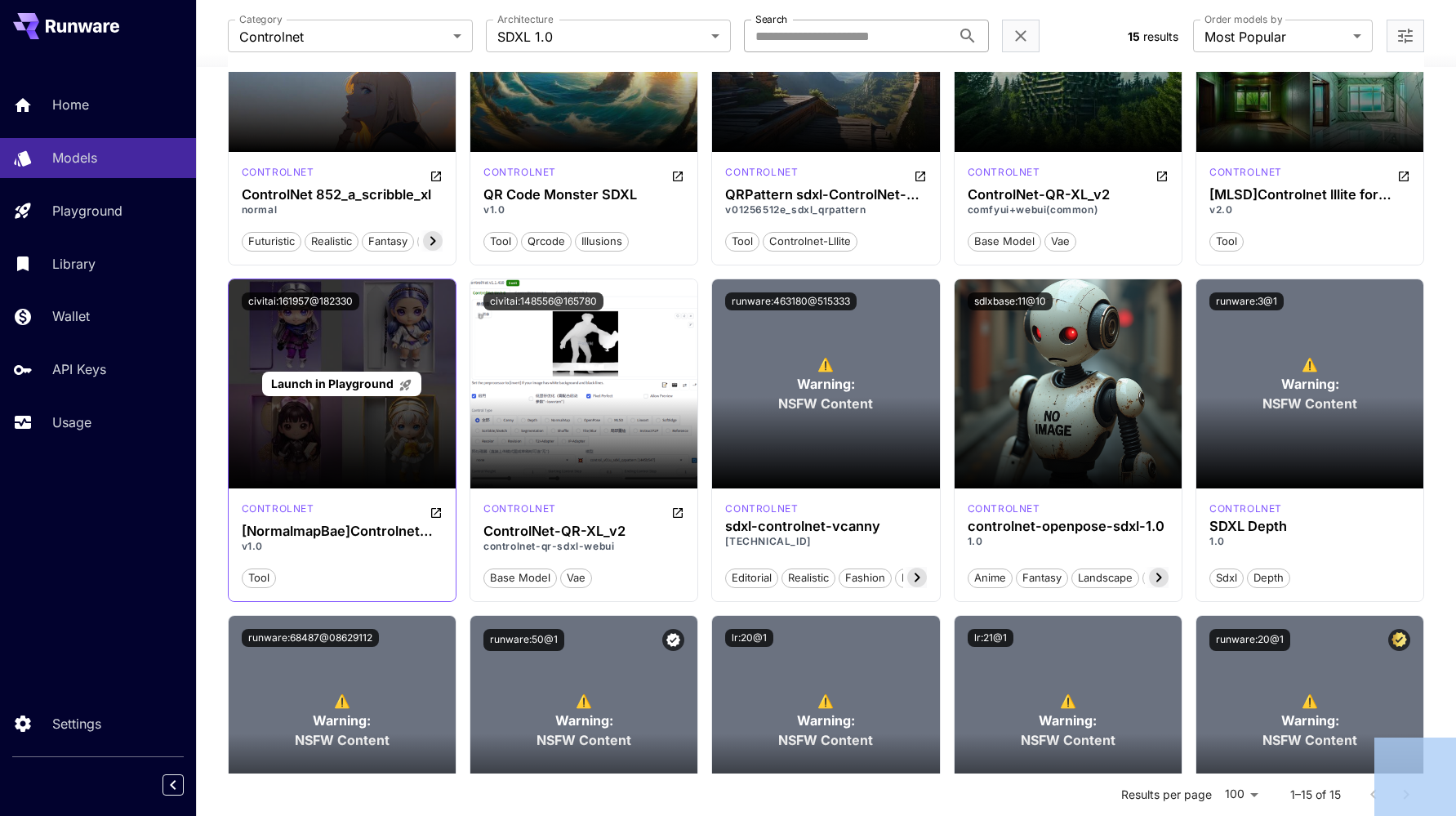
scroll to position [0, 0]
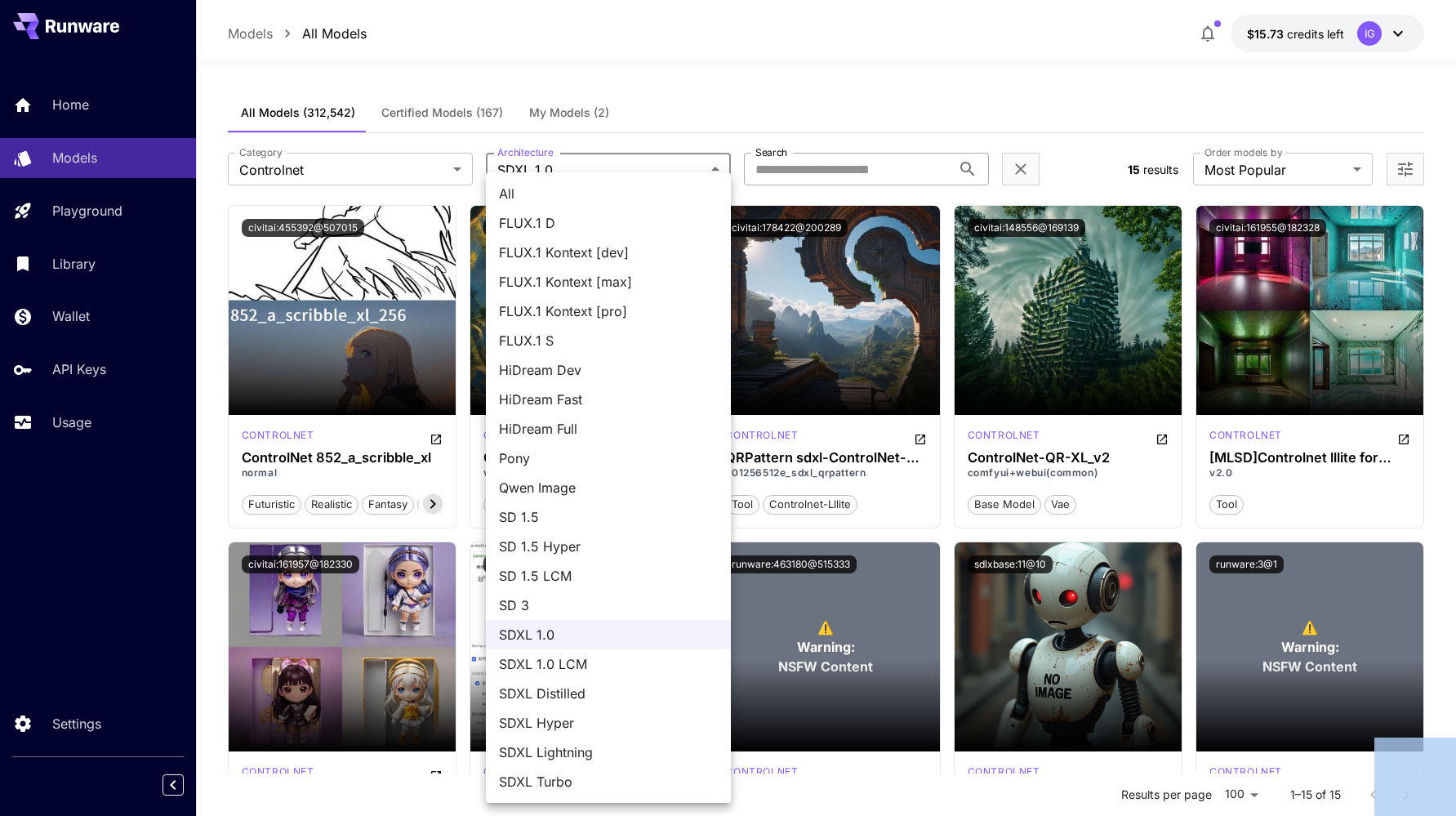
click at [532, 175] on body "**********" at bounding box center [728, 644] width 1456 height 1288
click at [534, 197] on span "All" at bounding box center [609, 193] width 219 height 20
type input "***"
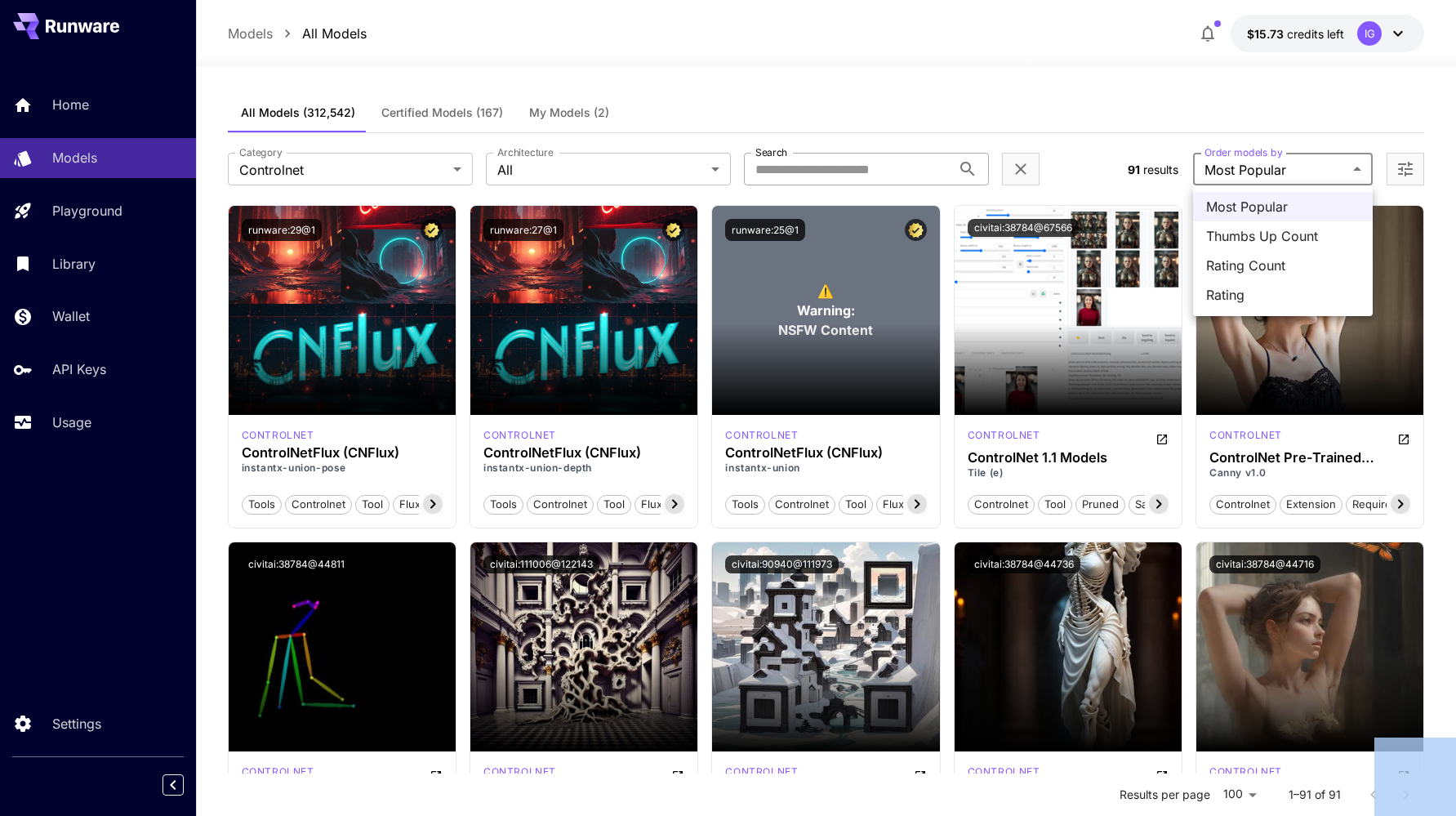
click at [1241, 297] on span "Rating" at bounding box center [1283, 294] width 154 height 20
type input "******"
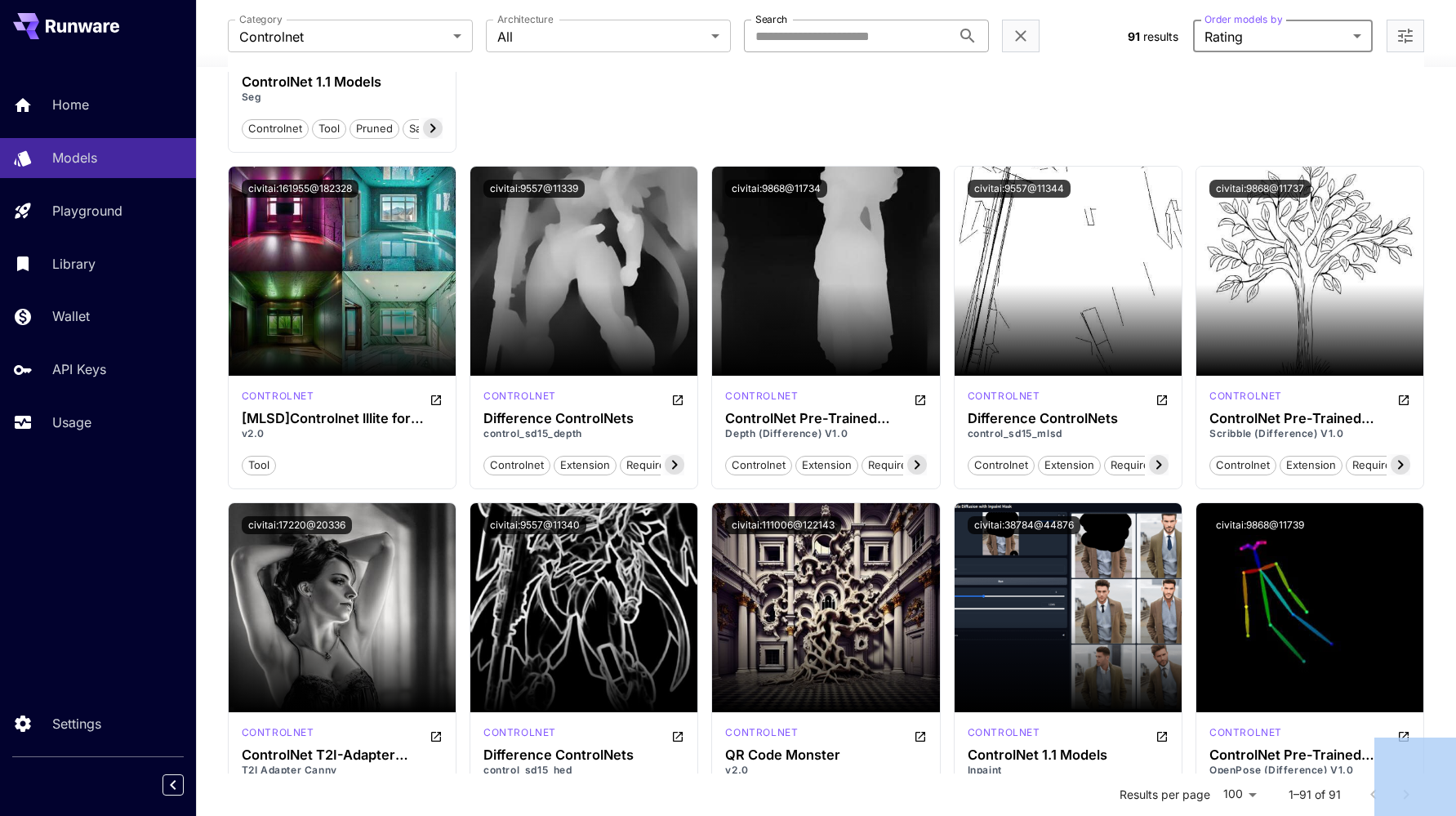
scroll to position [64, 0]
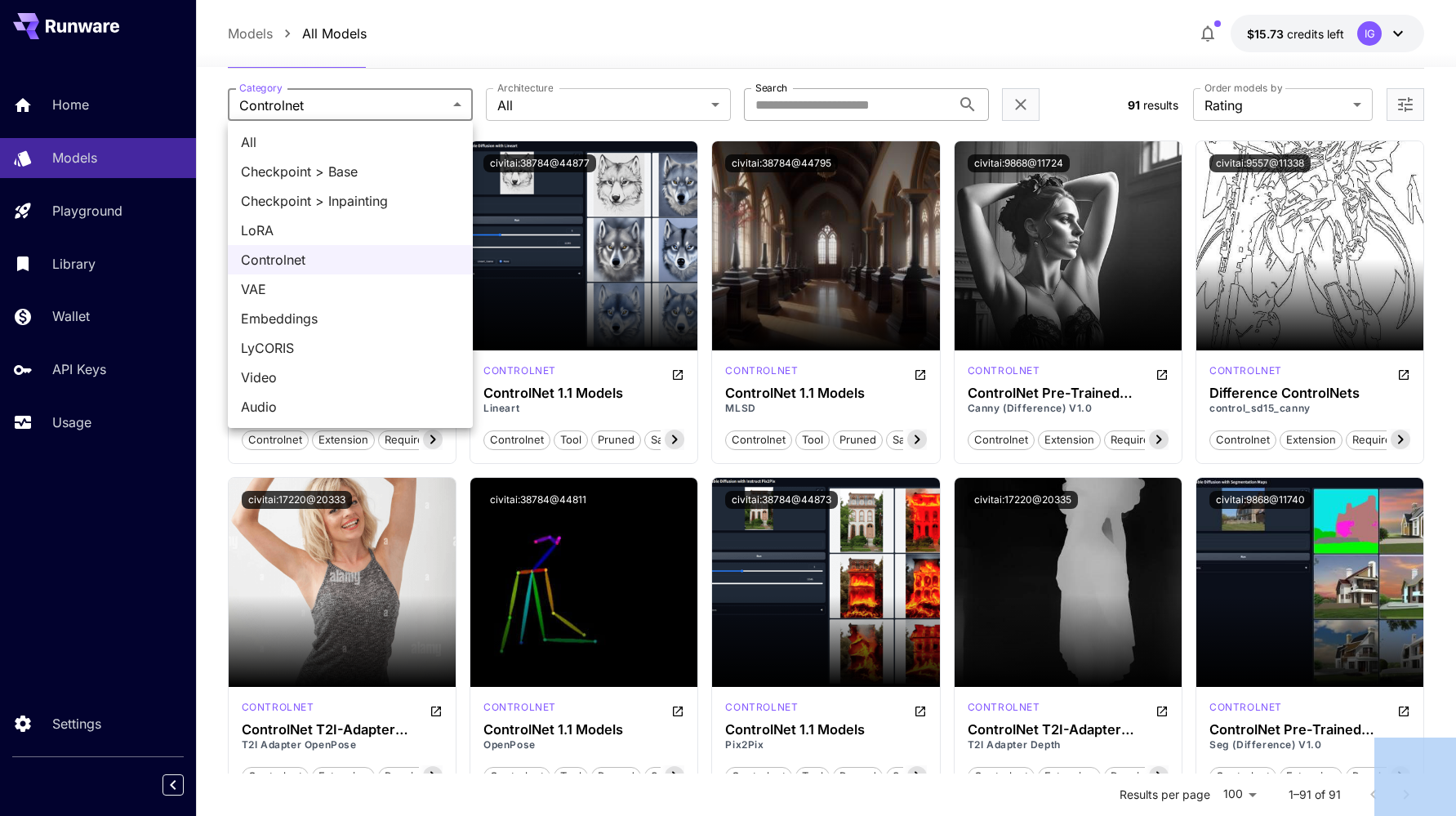
click at [257, 141] on span "All" at bounding box center [351, 141] width 219 height 20
type input "***"
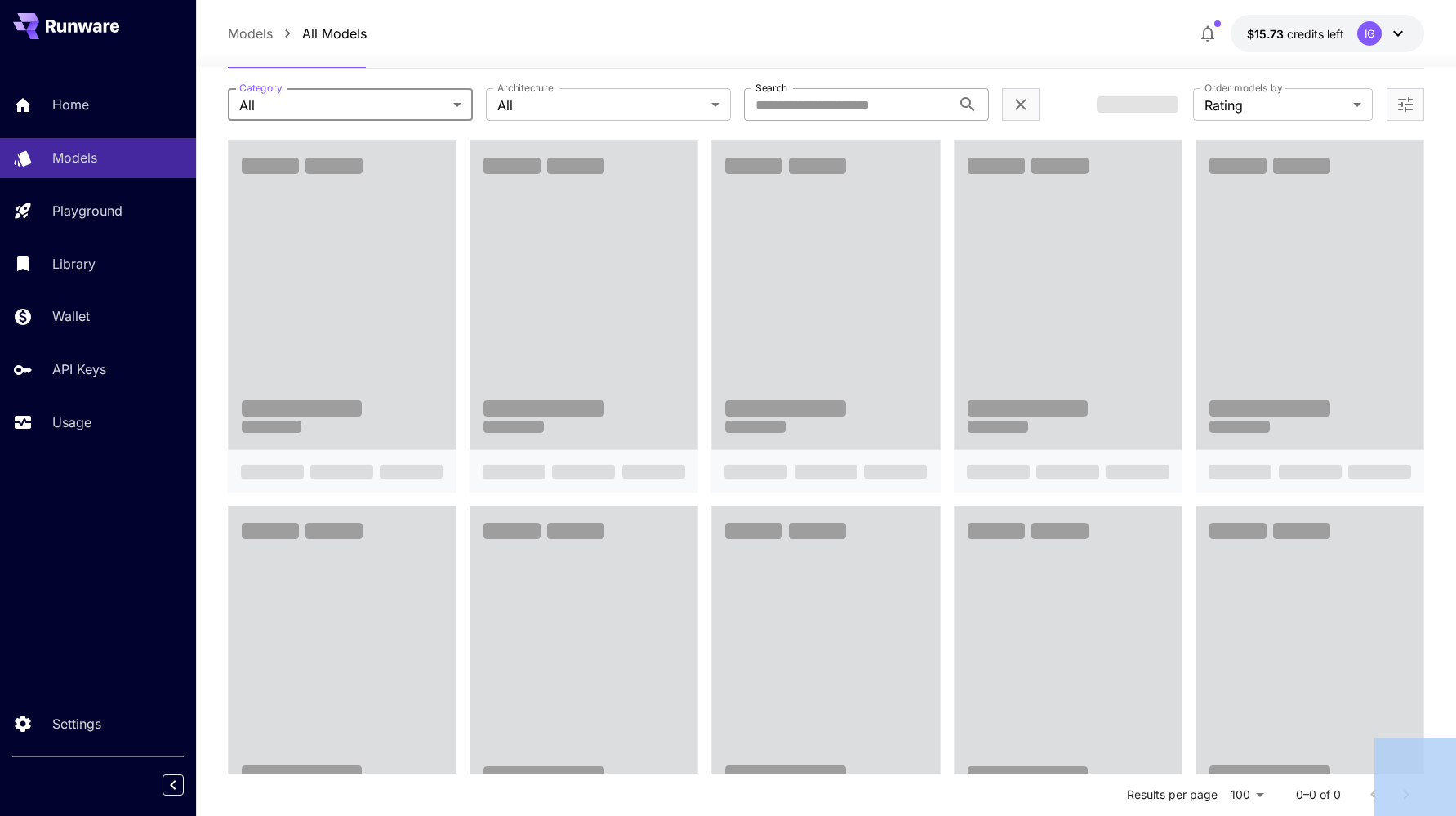
click at [545, 91] on label "Architecture" at bounding box center [525, 88] width 56 height 14
click at [522, 106] on body "Home Models Playground Library Wallet API Keys Usage Settings Models All Models…" at bounding box center [728, 808] width 1456 height 1744
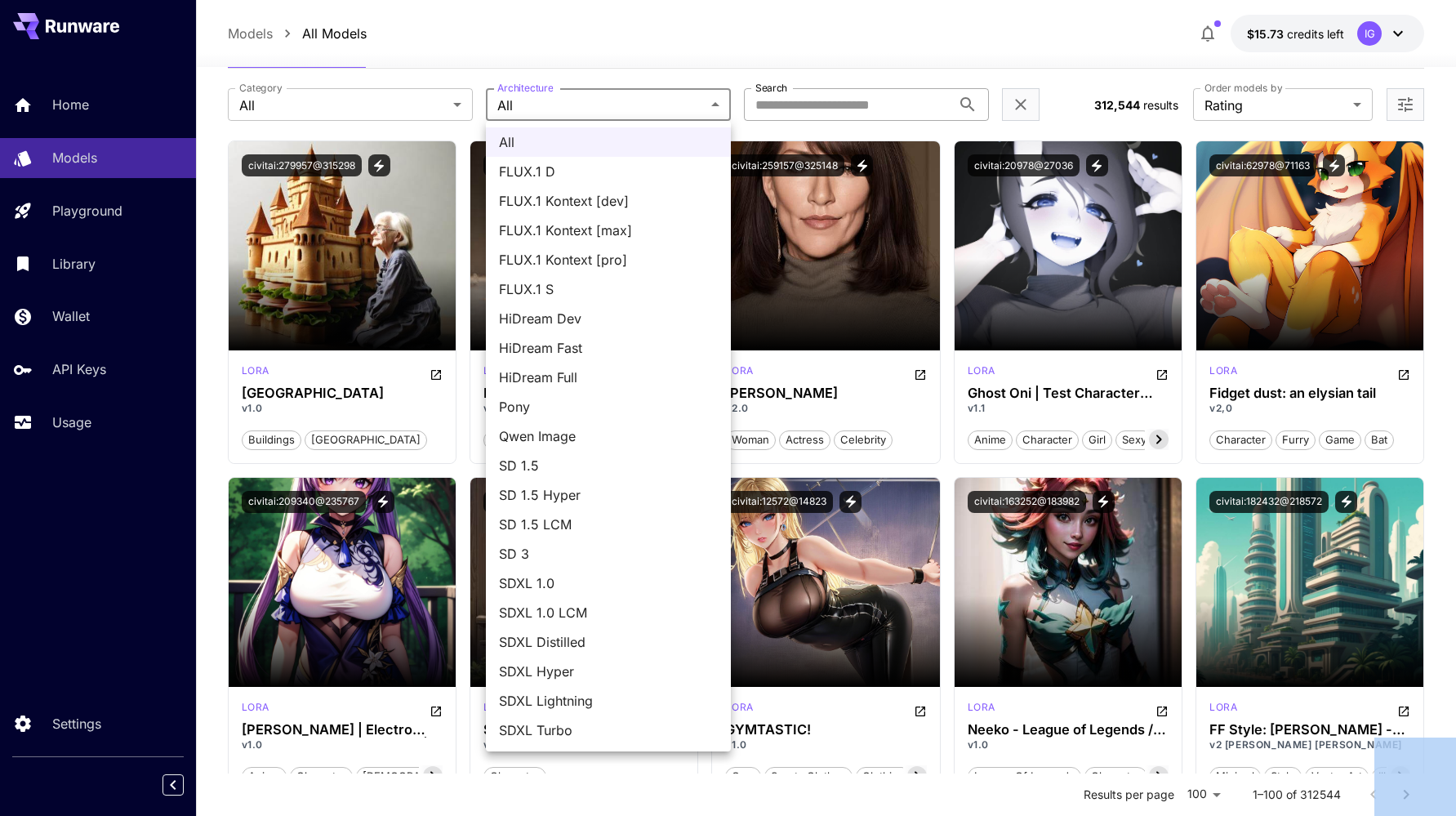
click at [641, 231] on span "FLUX.1 Kontext [max]" at bounding box center [609, 230] width 219 height 20
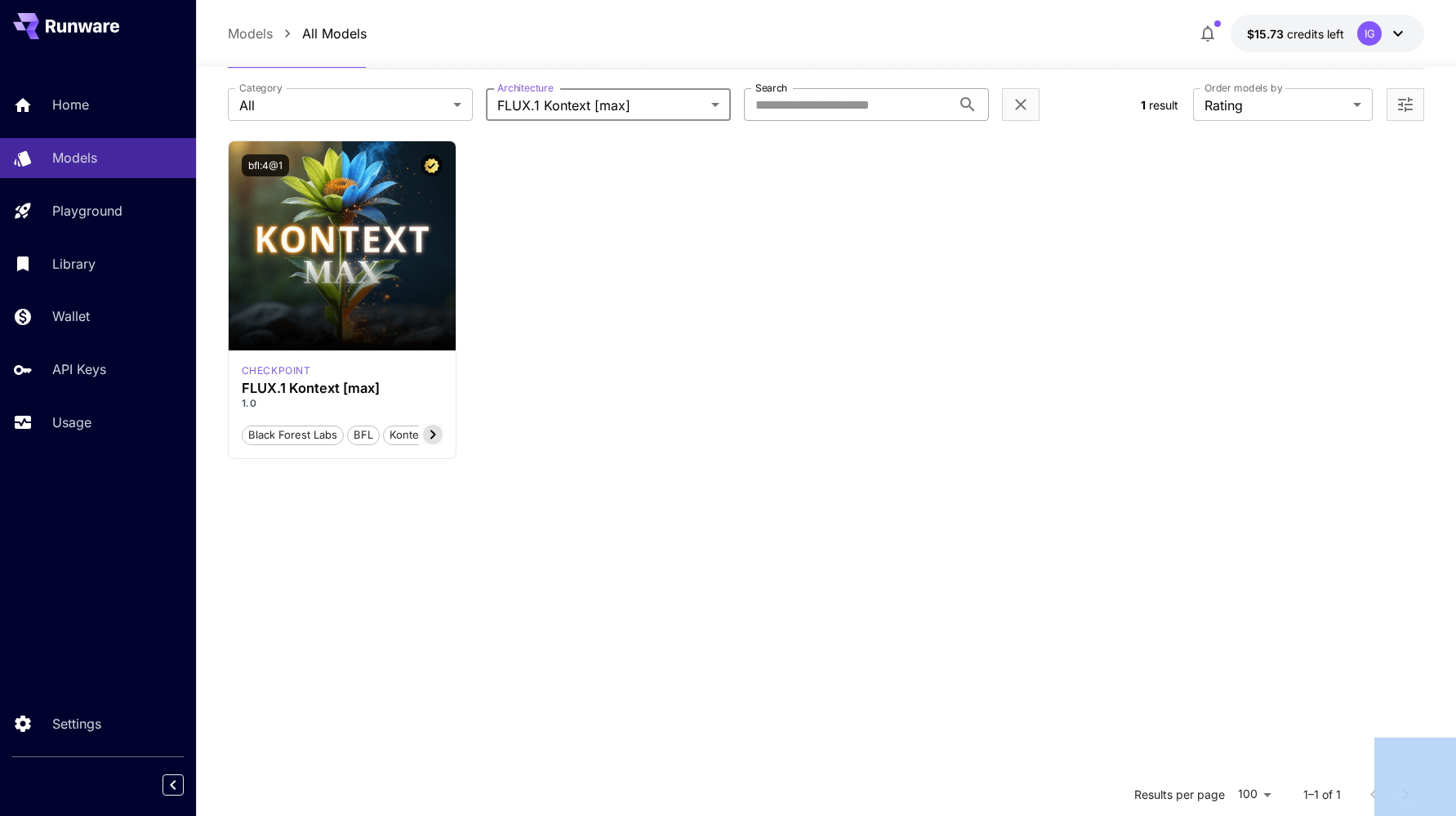
click at [570, 101] on body "**********" at bounding box center [728, 492] width 1456 height 1112
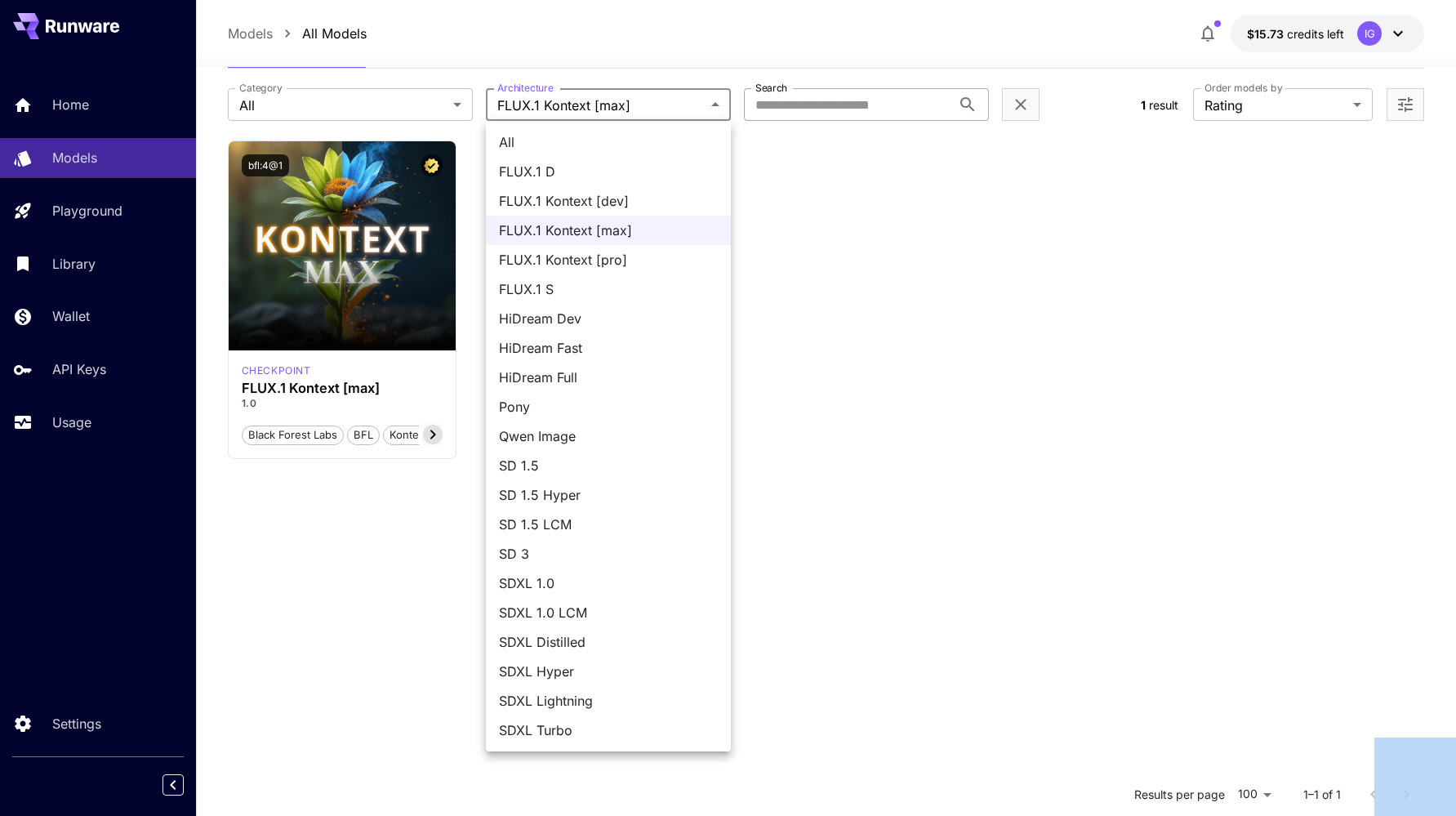
click at [550, 408] on span "Pony" at bounding box center [609, 406] width 219 height 20
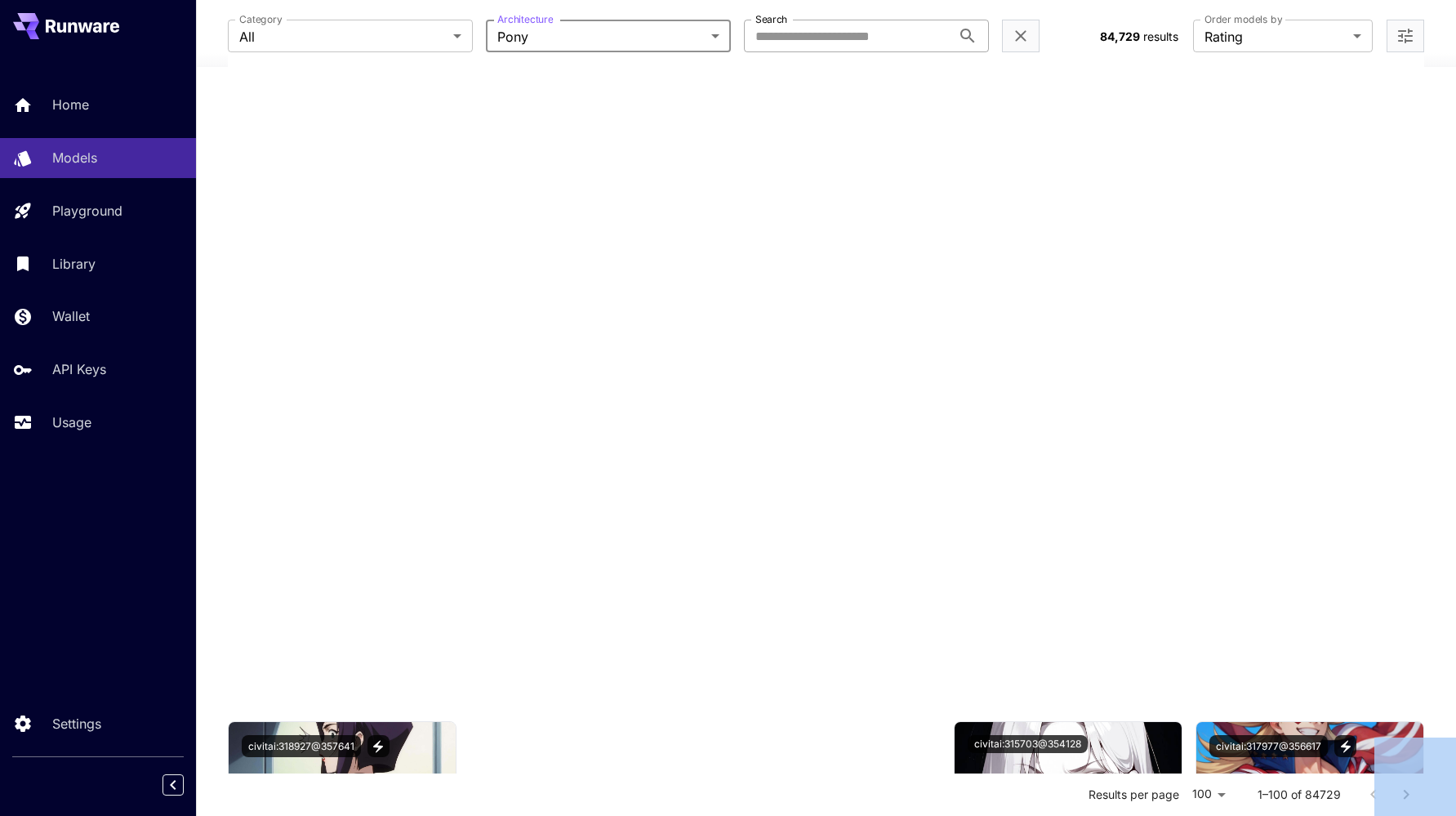
scroll to position [0, 0]
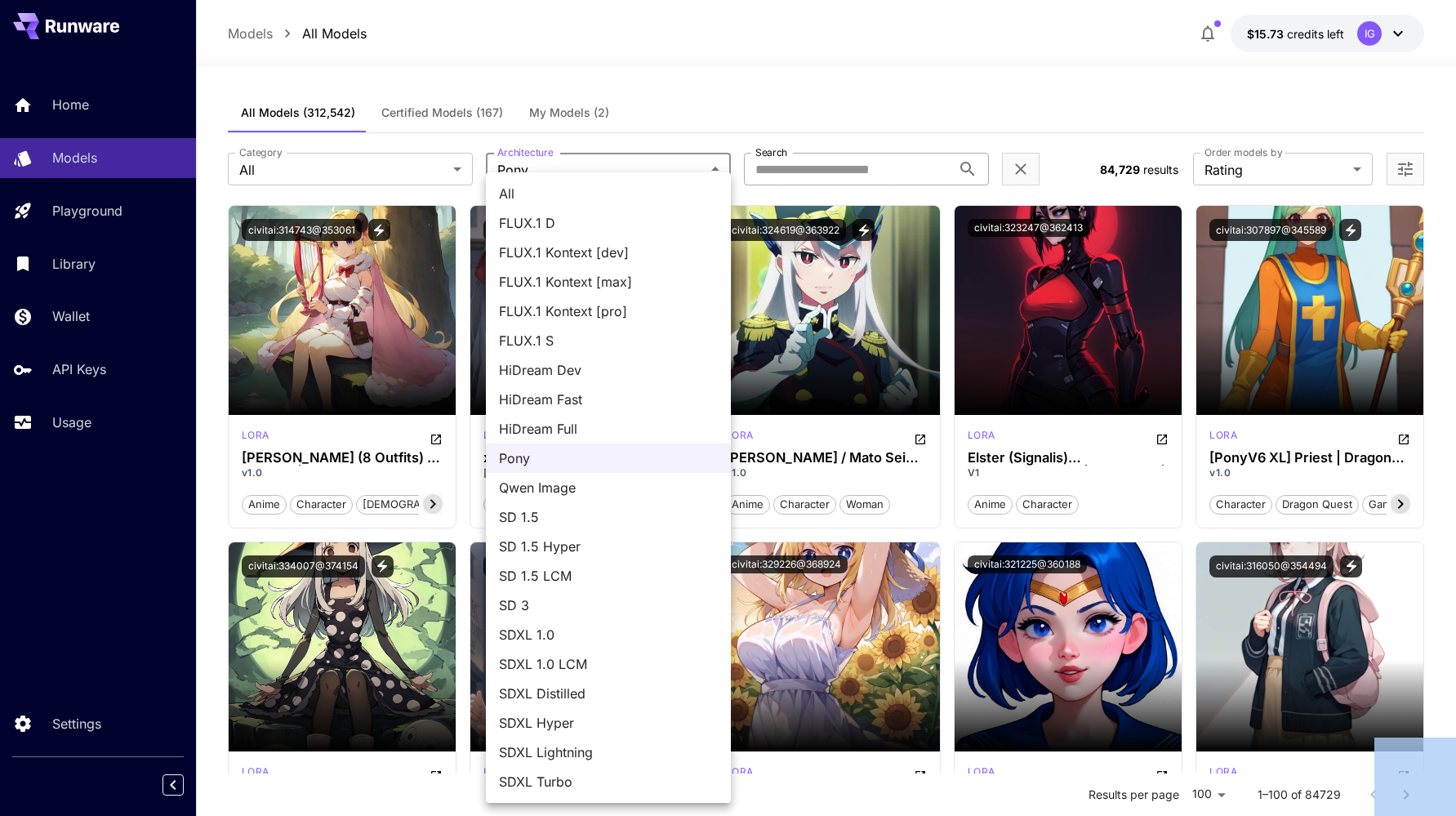
click at [591, 491] on span "Qwen Image" at bounding box center [609, 487] width 219 height 20
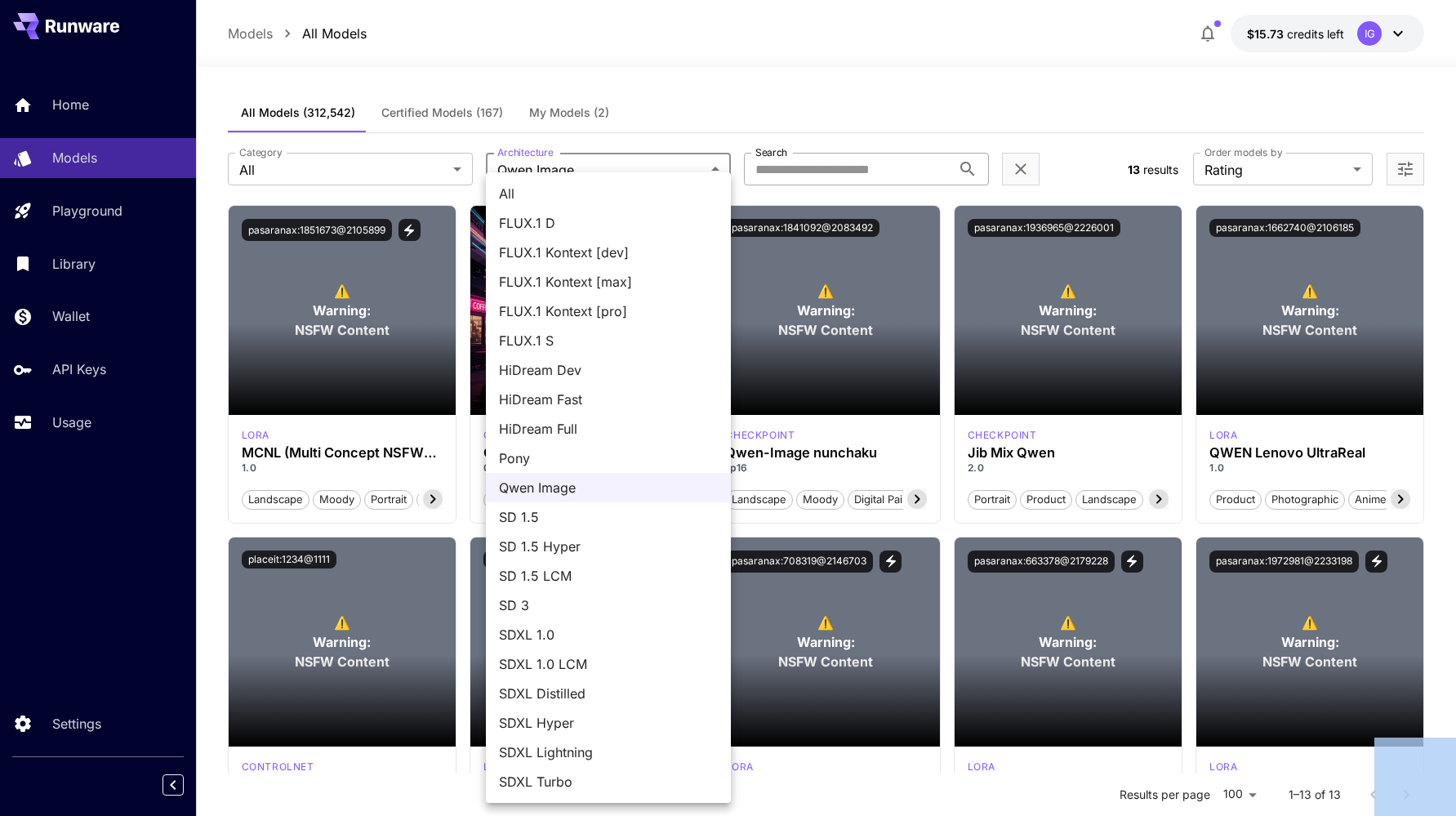
click at [603, 173] on body "**********" at bounding box center [728, 639] width 1456 height 1278
click at [562, 222] on span "FLUX.1 D" at bounding box center [609, 222] width 219 height 20
type input "******"
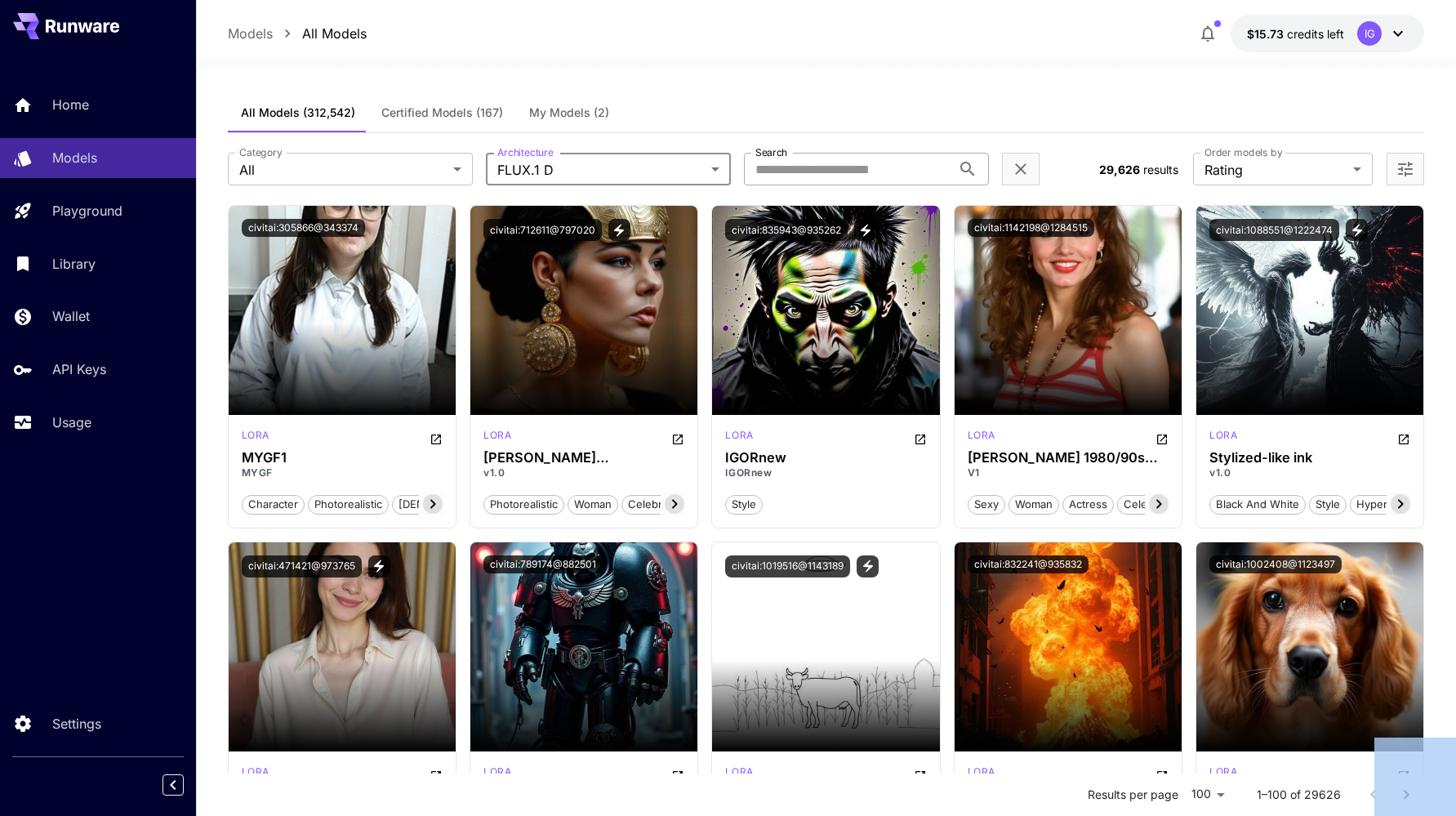
click at [783, 164] on input "Search" at bounding box center [848, 169] width 207 height 33
type input "*******"
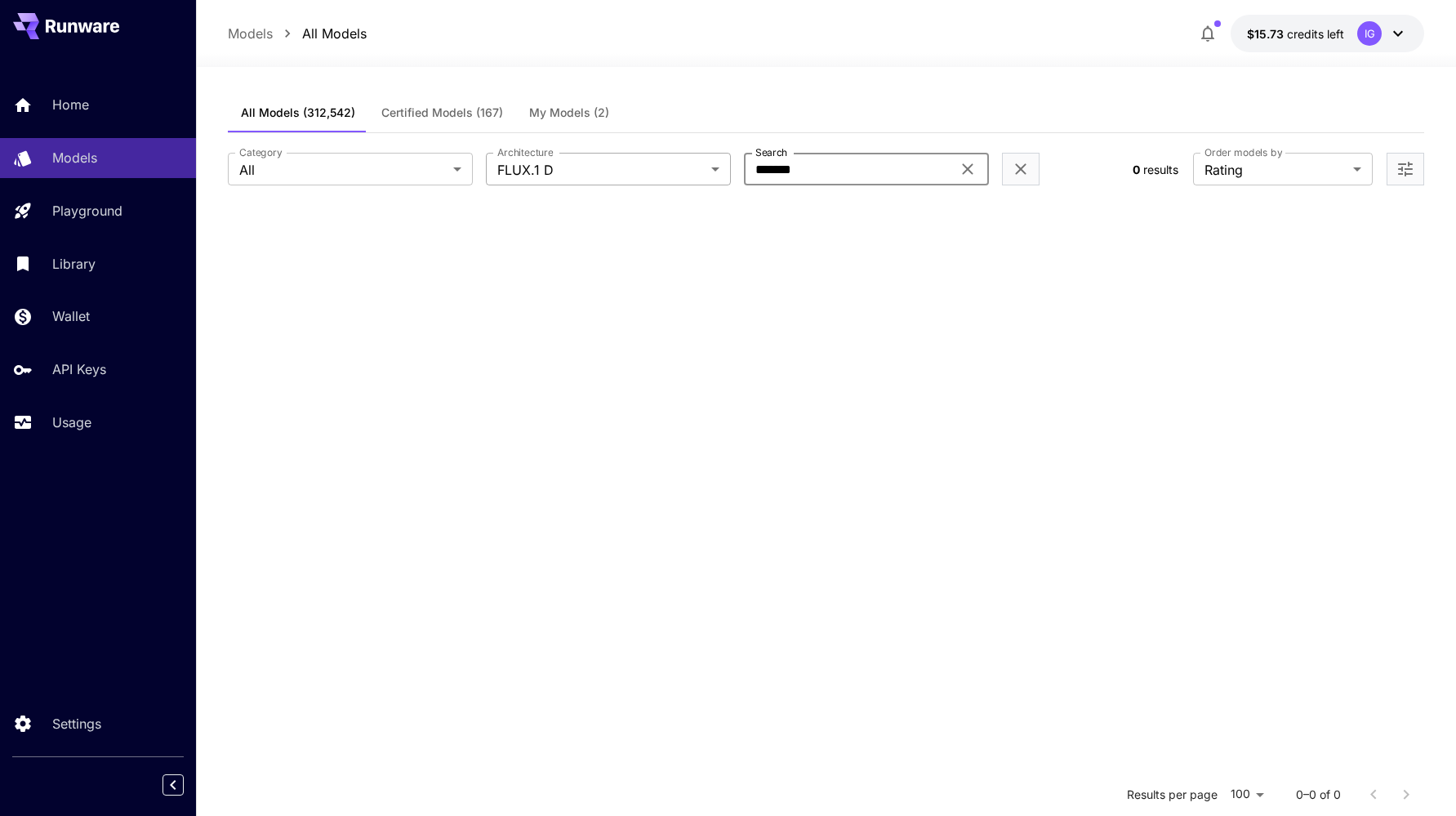
click at [574, 168] on body "Home Models Playground Library Wallet API Keys Usage Settings Models All Models…" at bounding box center [728, 556] width 1456 height 1112
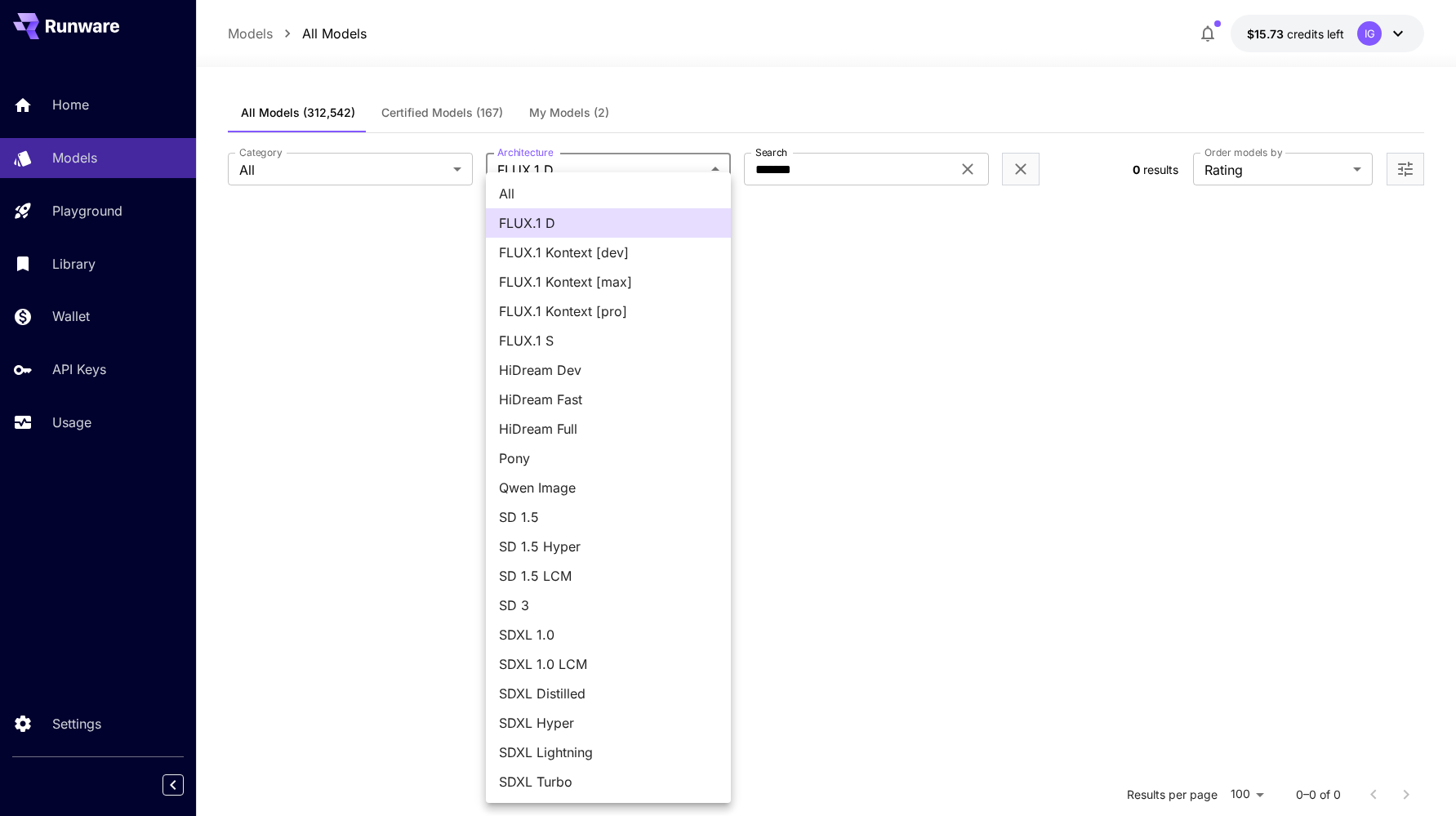
click at [528, 191] on span "All" at bounding box center [609, 193] width 219 height 20
type input "***"
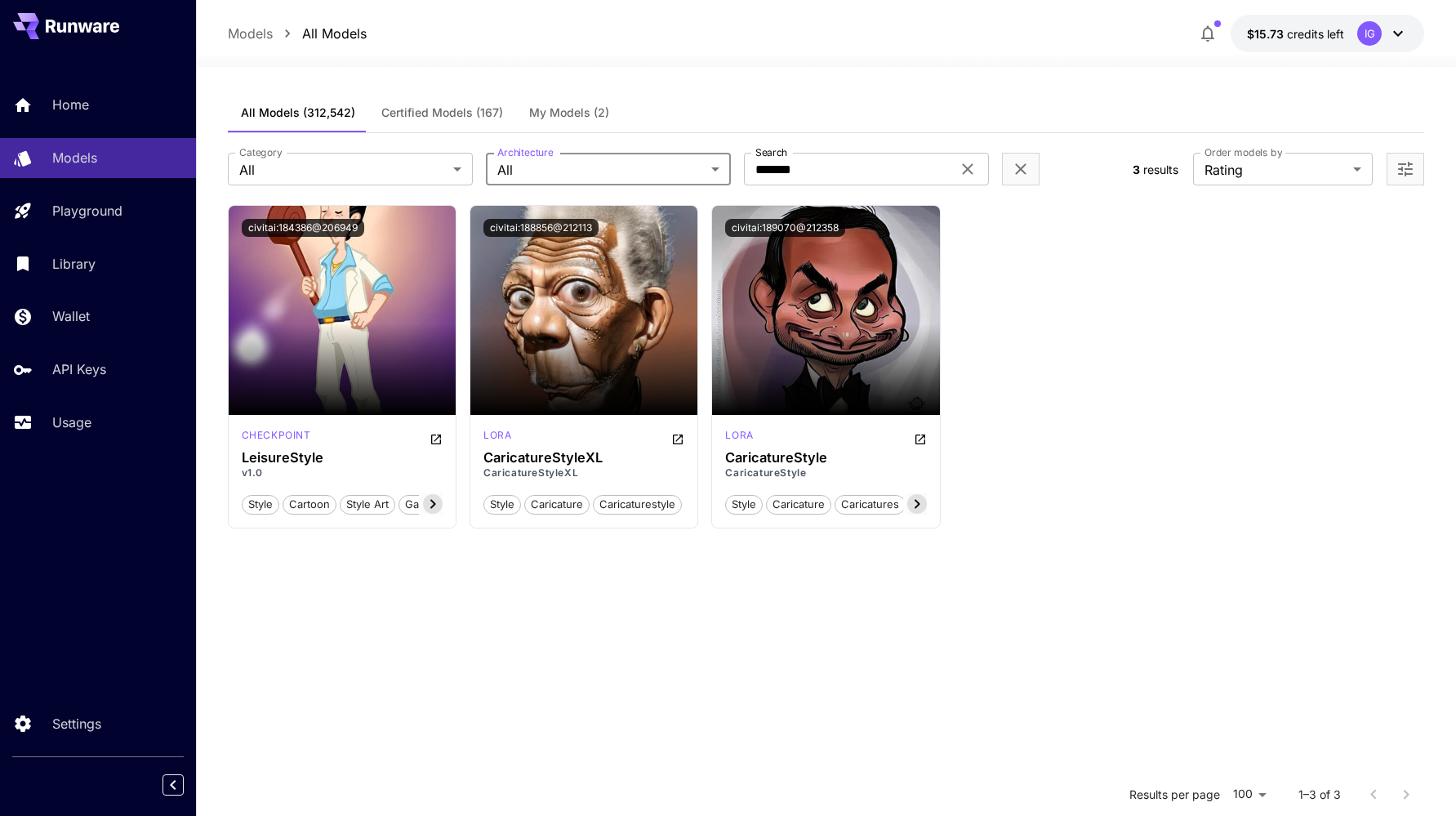
click at [425, 117] on span "Certified Models (167)" at bounding box center [442, 113] width 122 height 15
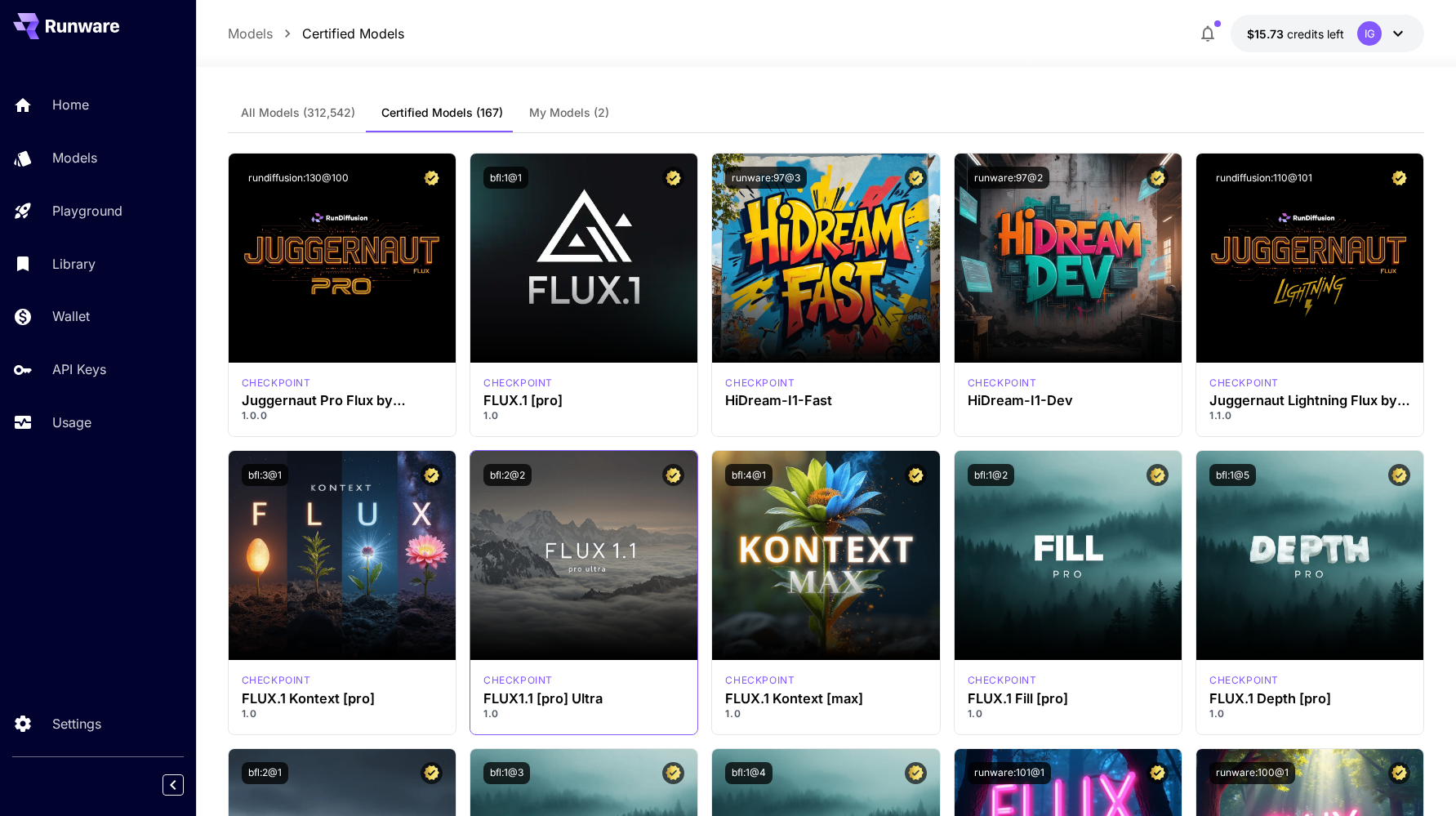
click at [531, 713] on p "1.0" at bounding box center [583, 714] width 201 height 15
click at [542, 698] on h3 "FLUX1.1 [pro] Ultra" at bounding box center [583, 698] width 201 height 15
click at [553, 694] on h3 "FLUX1.1 [pro] Ultra" at bounding box center [583, 698] width 201 height 15
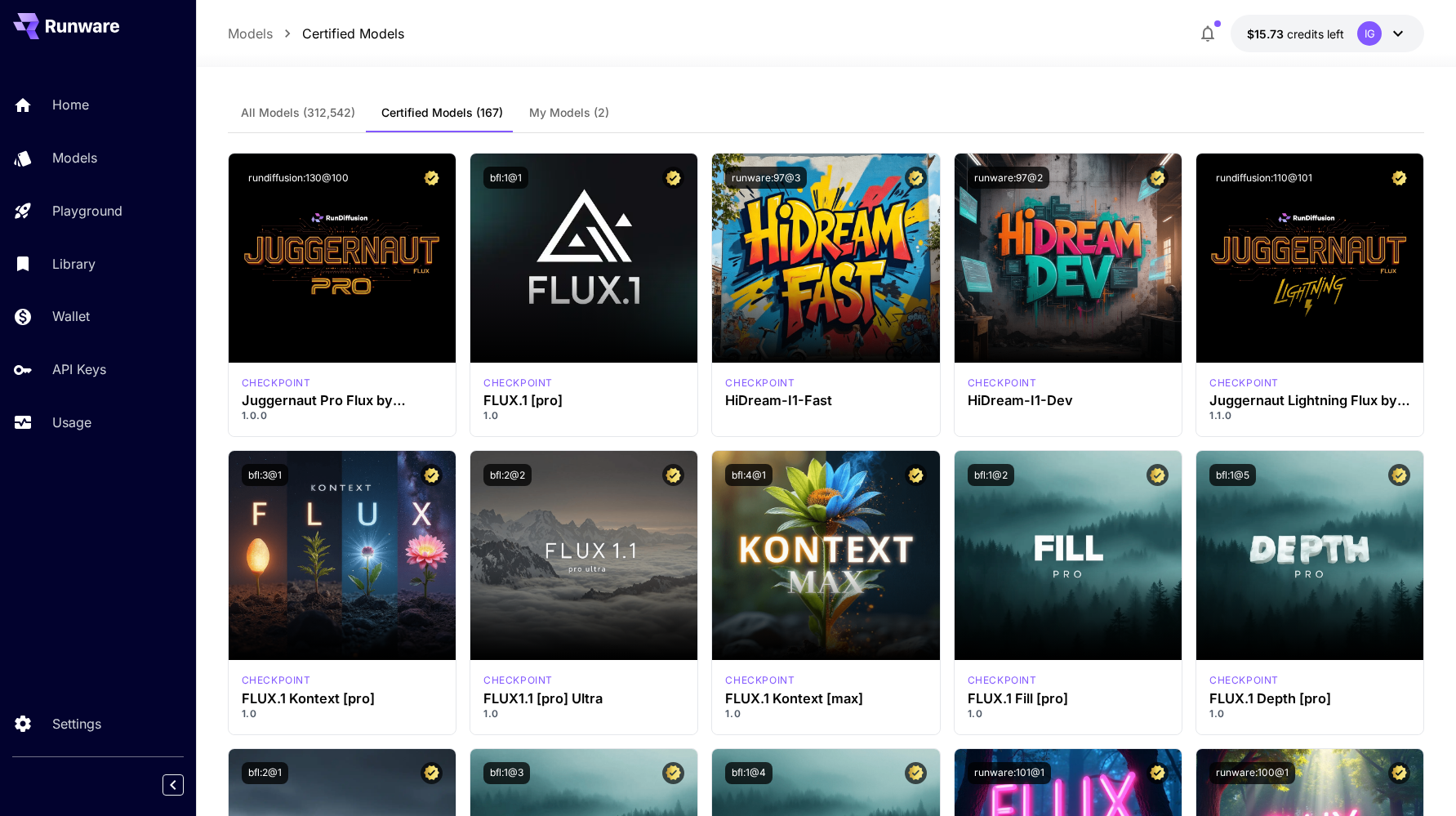
click at [247, 29] on p "Models" at bounding box center [251, 33] width 45 height 20
click at [243, 28] on p "Models" at bounding box center [251, 33] width 45 height 20
click at [297, 114] on span "All Models (312,542)" at bounding box center [298, 113] width 114 height 15
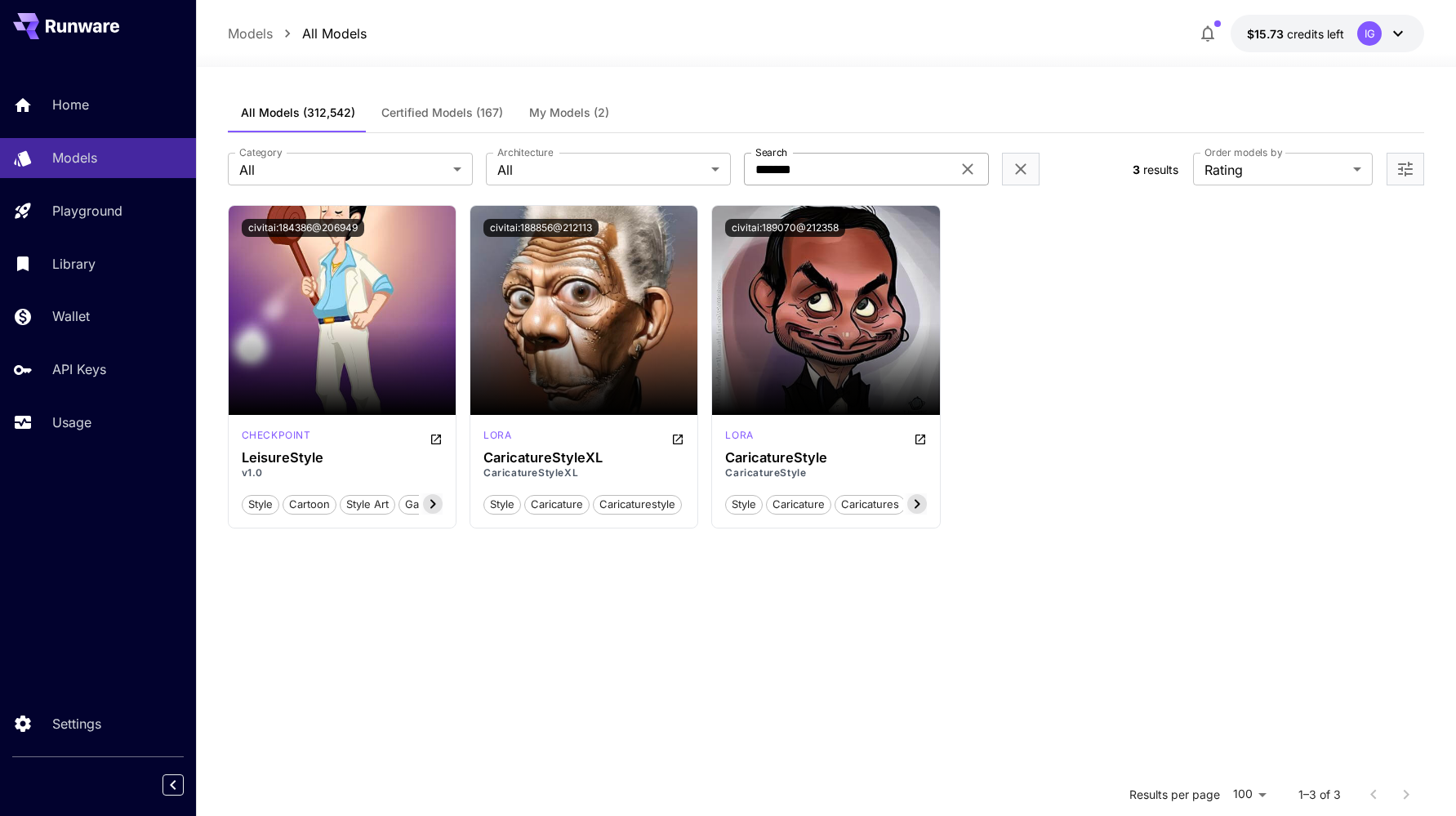
click at [969, 172] on icon at bounding box center [968, 169] width 20 height 20
click at [315, 166] on body "Home Models Playground Library Wallet API Keys Usage Settings Models All Models…" at bounding box center [728, 556] width 1456 height 1112
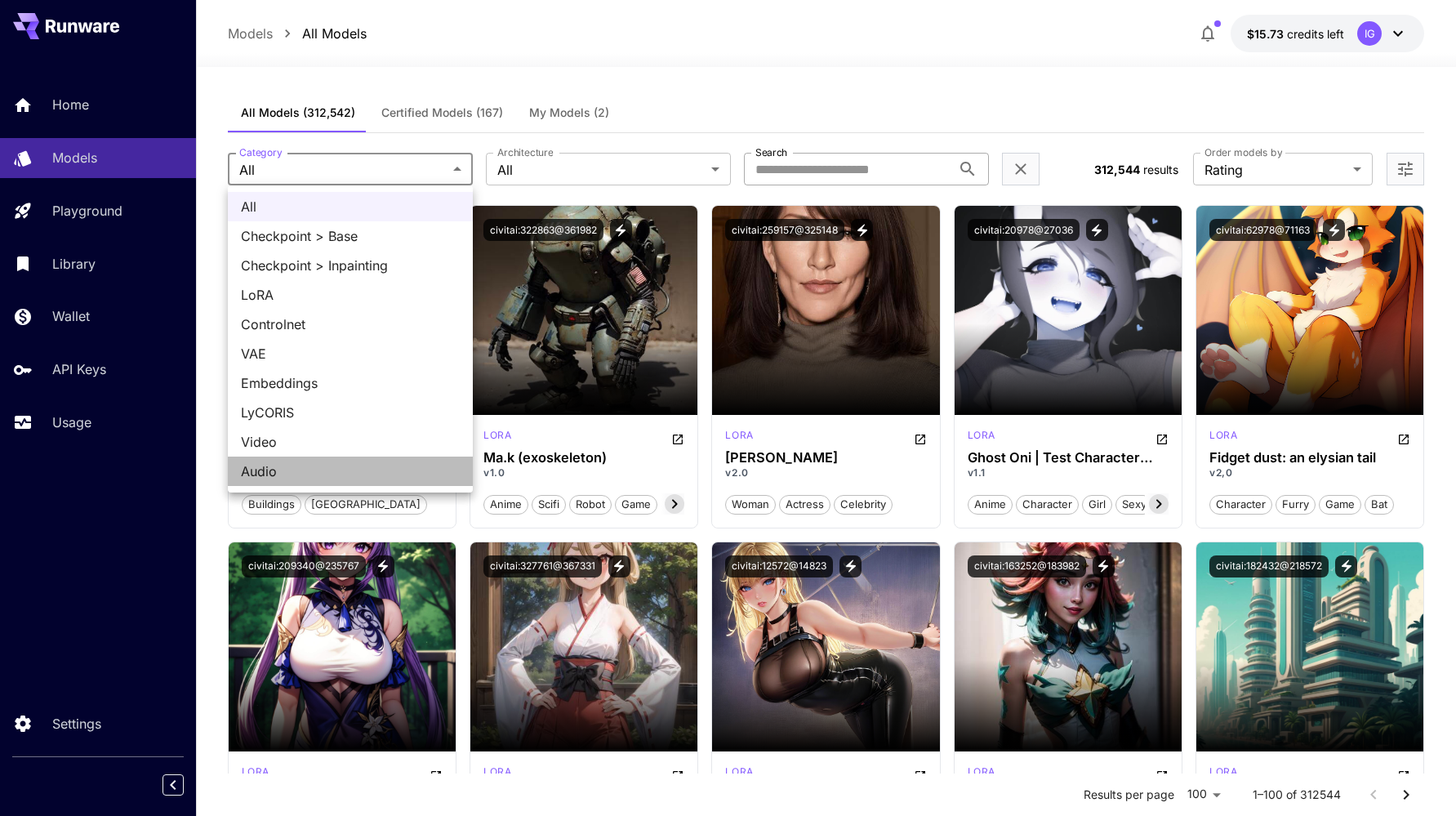
click at [322, 466] on span "Audio" at bounding box center [351, 471] width 219 height 20
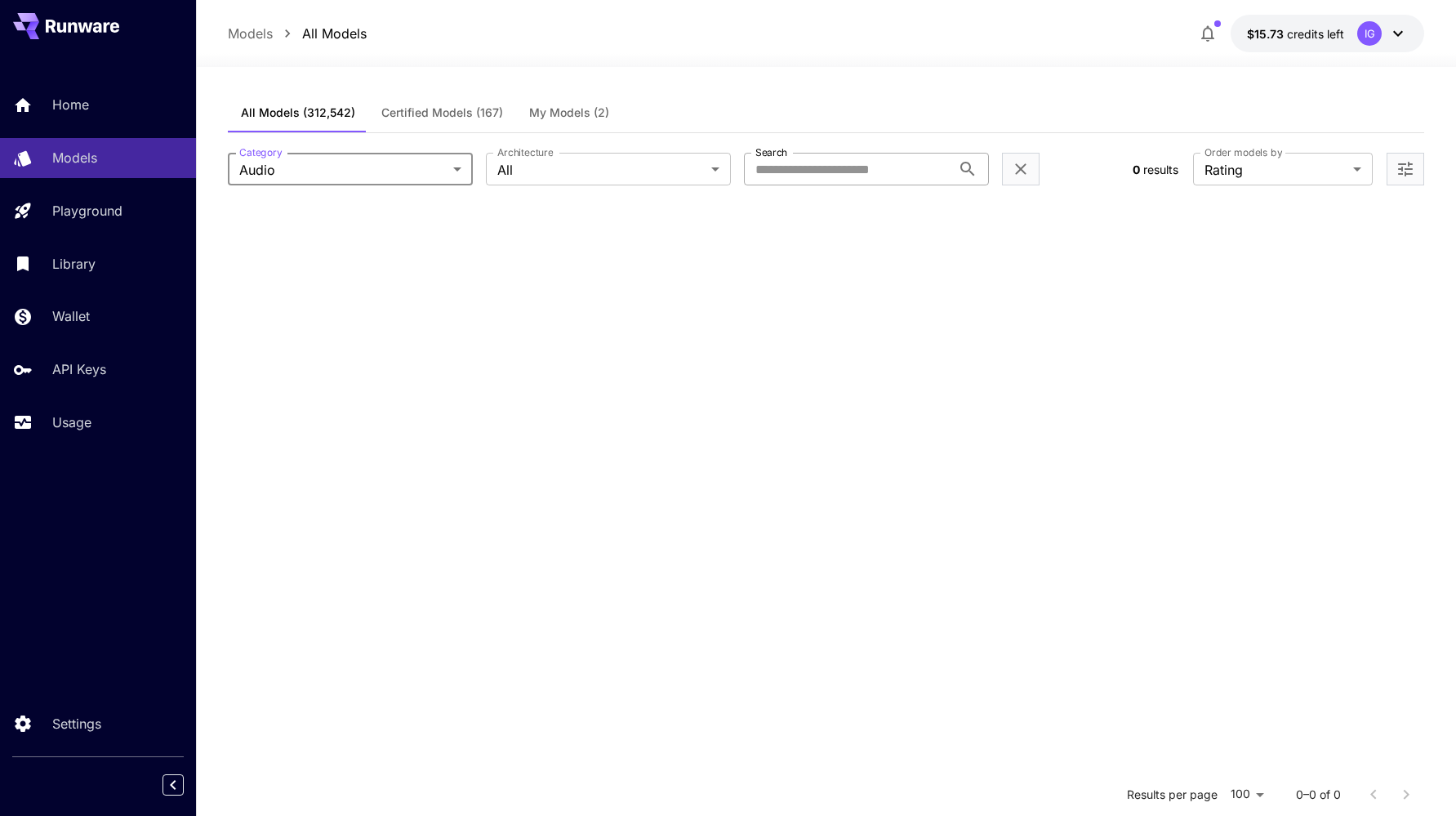
click at [279, 174] on body "Home Models Playground Library Wallet API Keys Usage Settings Models All Models…" at bounding box center [728, 556] width 1456 height 1112
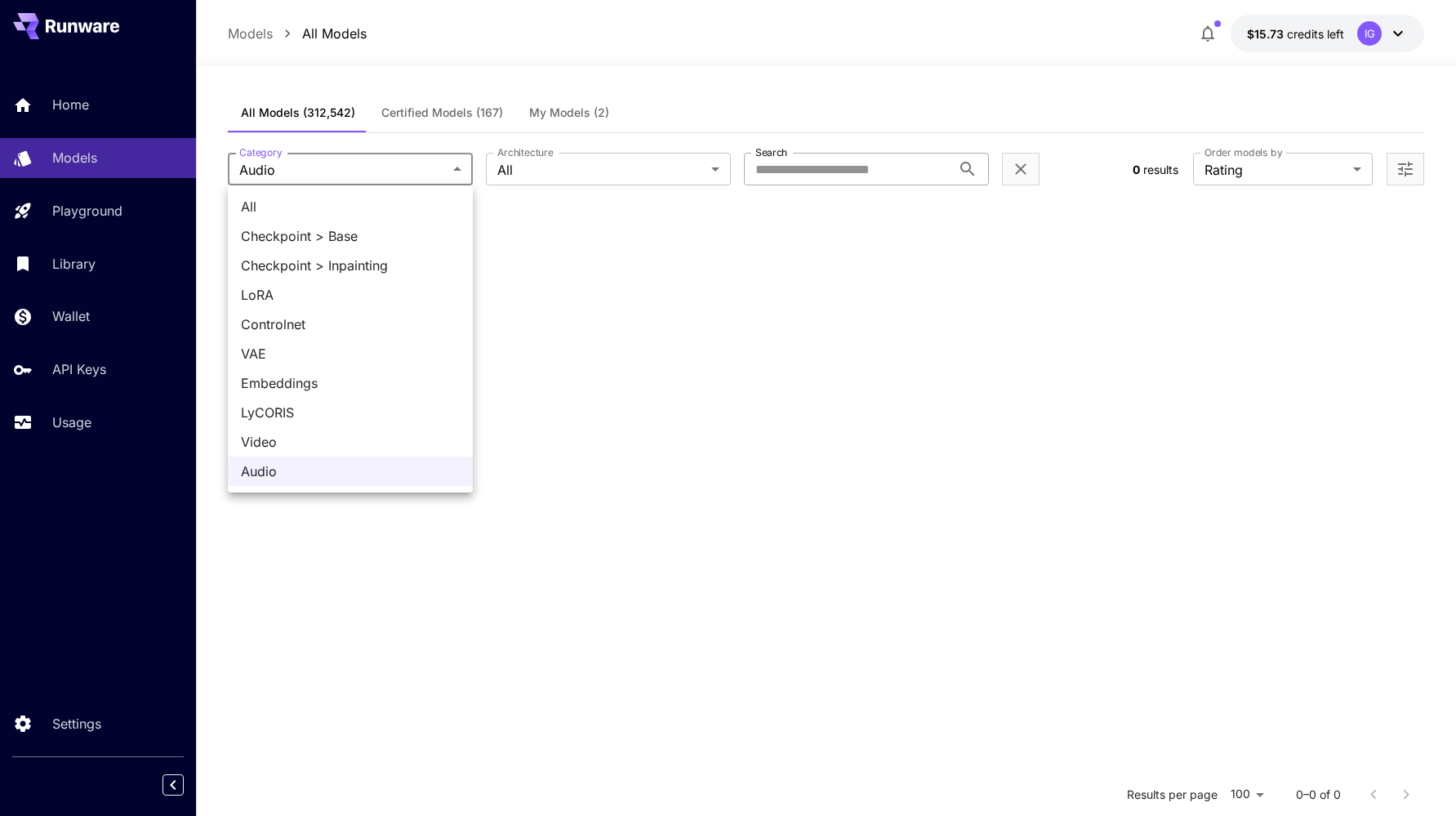
click at [265, 230] on span "Checkpoint > Base" at bounding box center [351, 236] width 219 height 20
type input "**********"
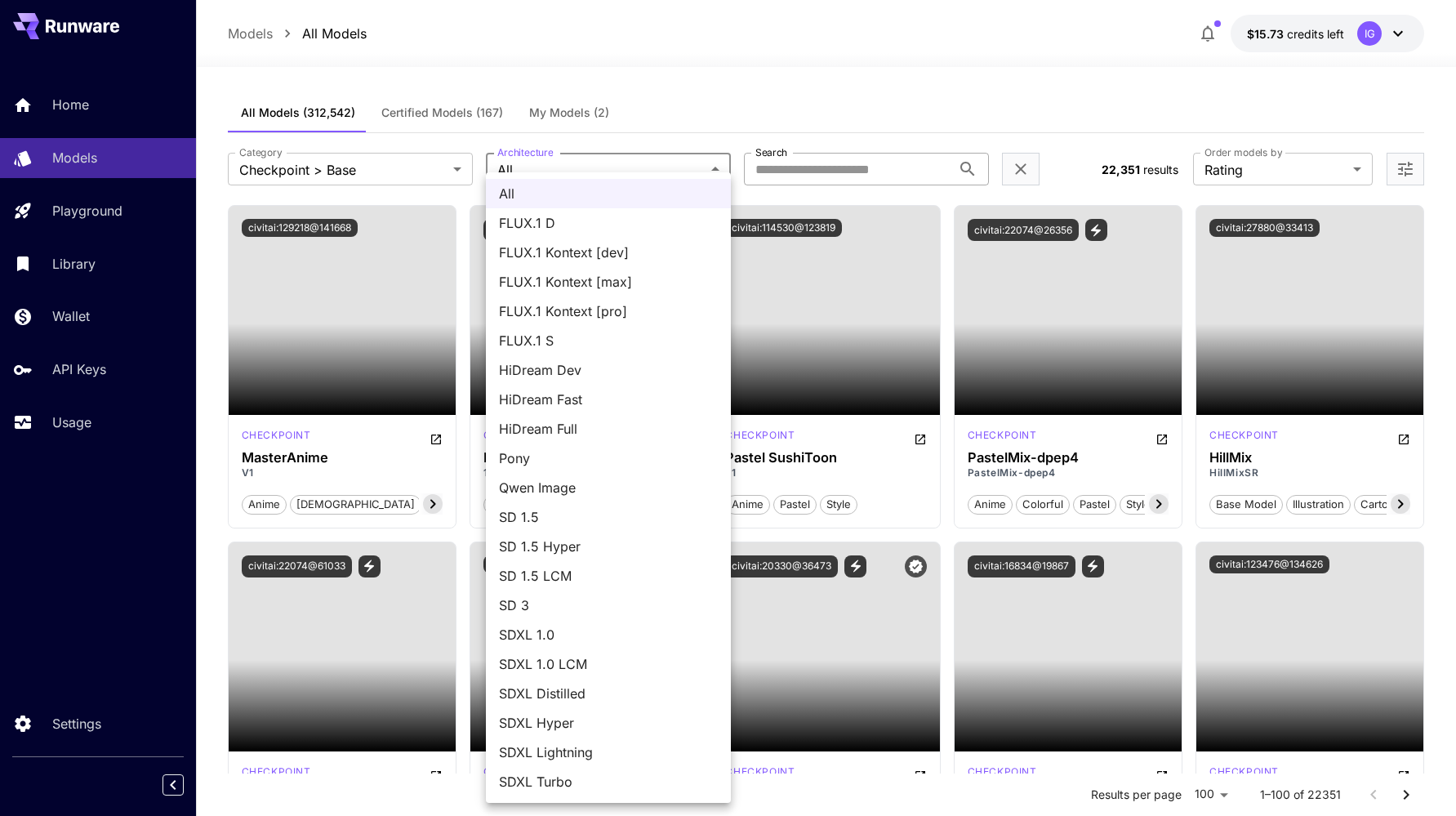
click at [653, 260] on span "FLUX.1 Kontext [dev]" at bounding box center [609, 252] width 219 height 20
type input "**********"
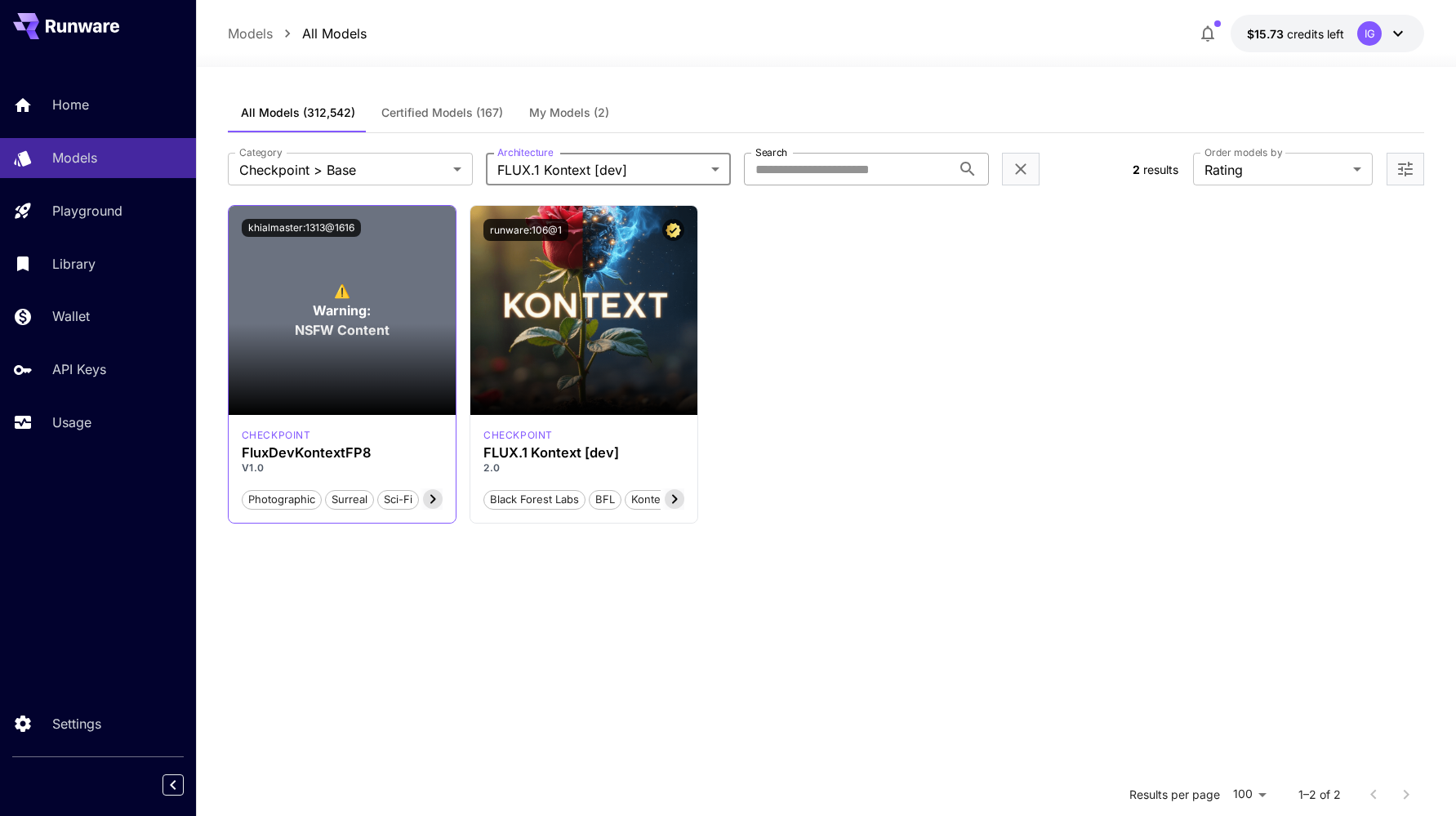
click at [438, 499] on icon at bounding box center [433, 498] width 20 height 20
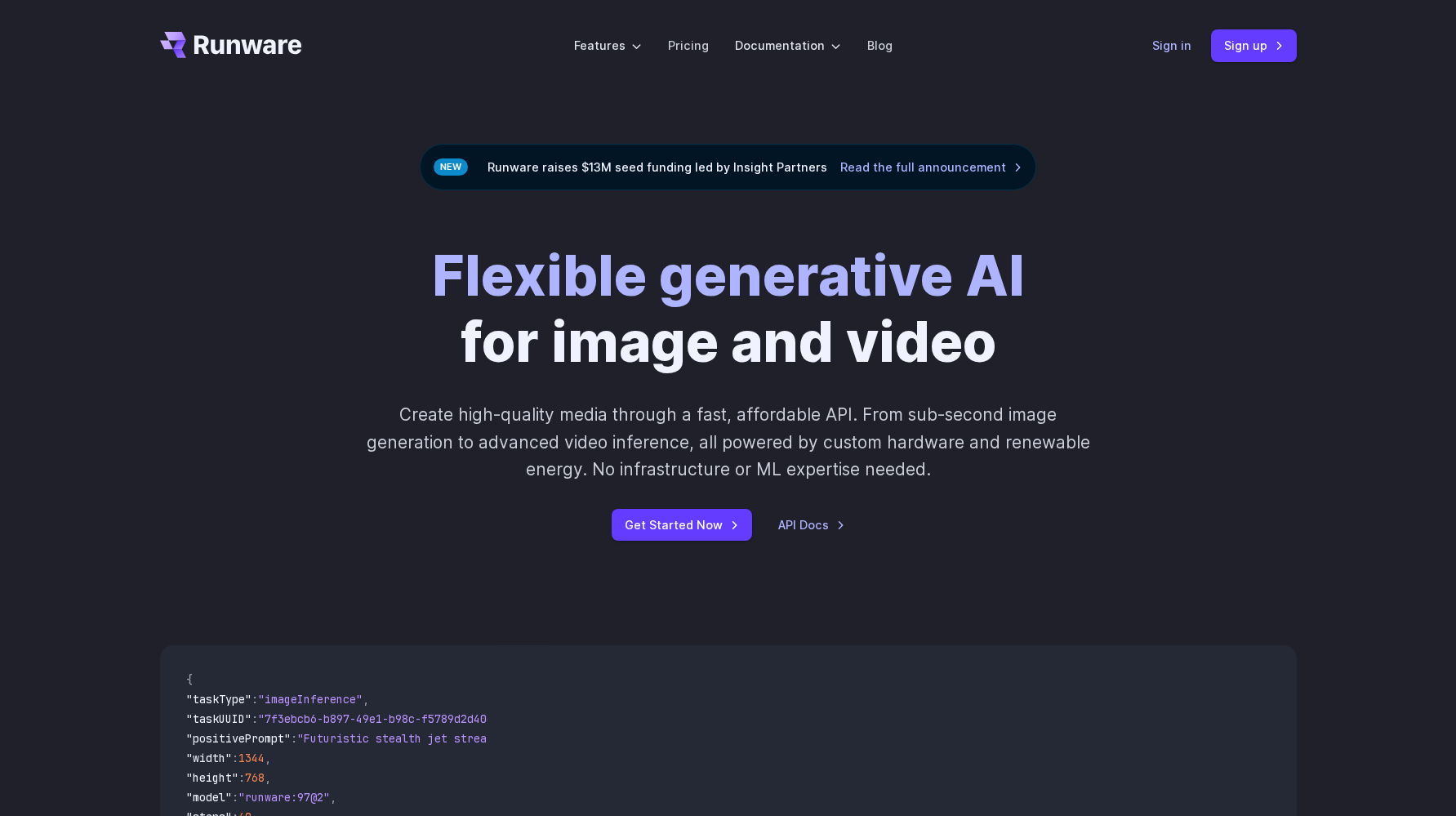
click at [1168, 45] on link "Sign in" at bounding box center [1172, 45] width 40 height 19
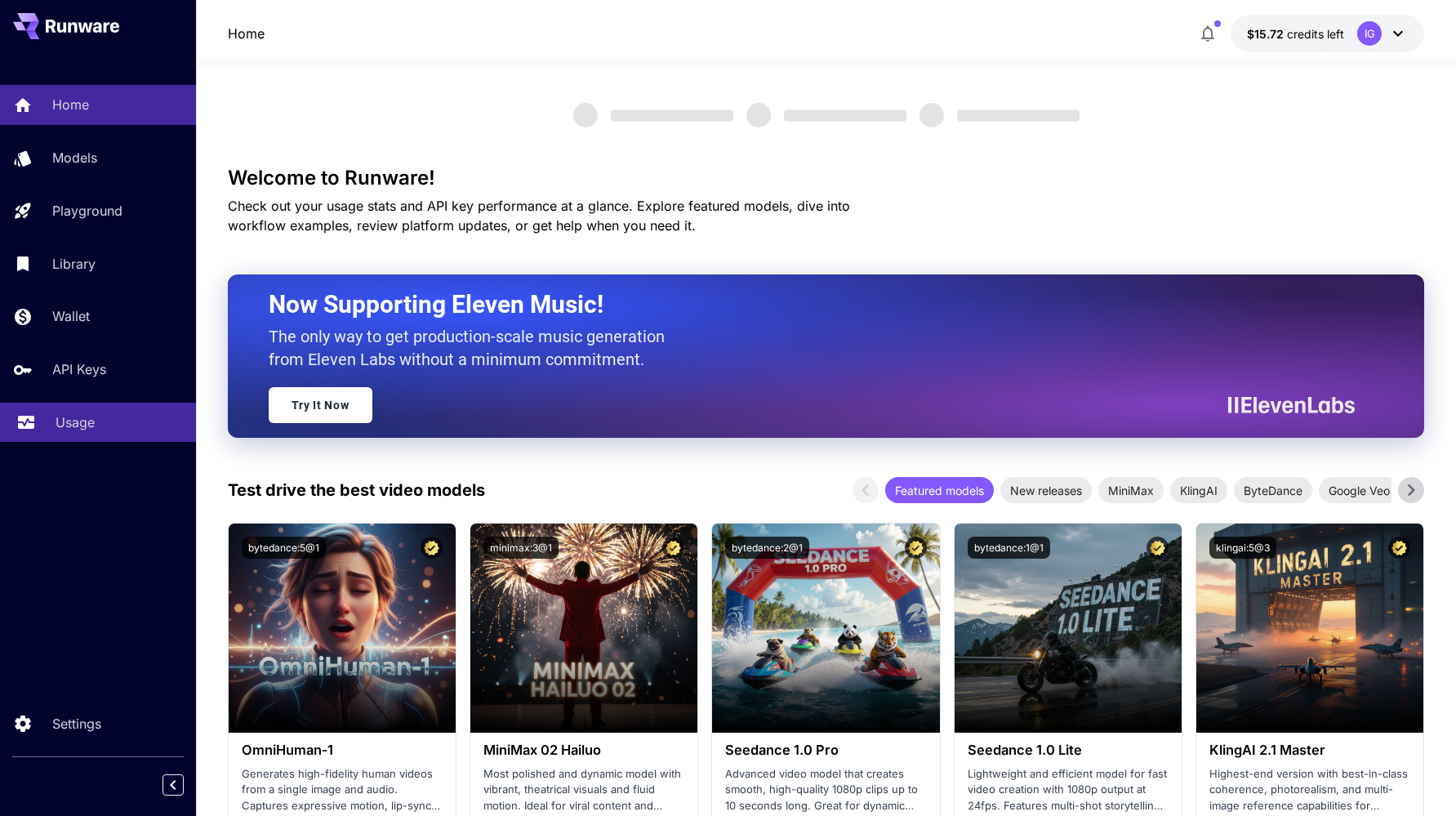
click at [62, 416] on p "Usage" at bounding box center [75, 422] width 40 height 20
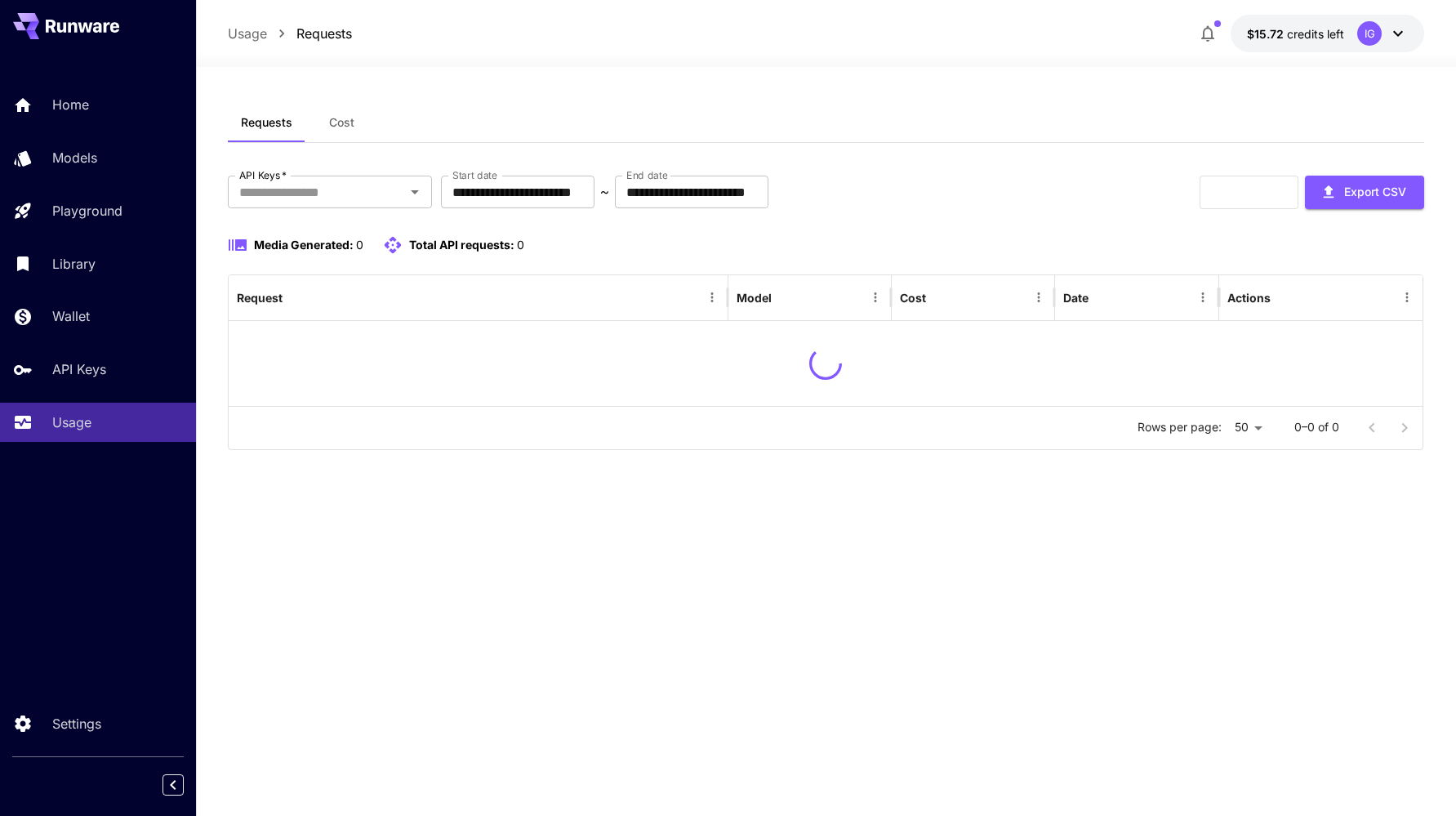
click at [894, 544] on div "**********" at bounding box center [826, 441] width 1198 height 677
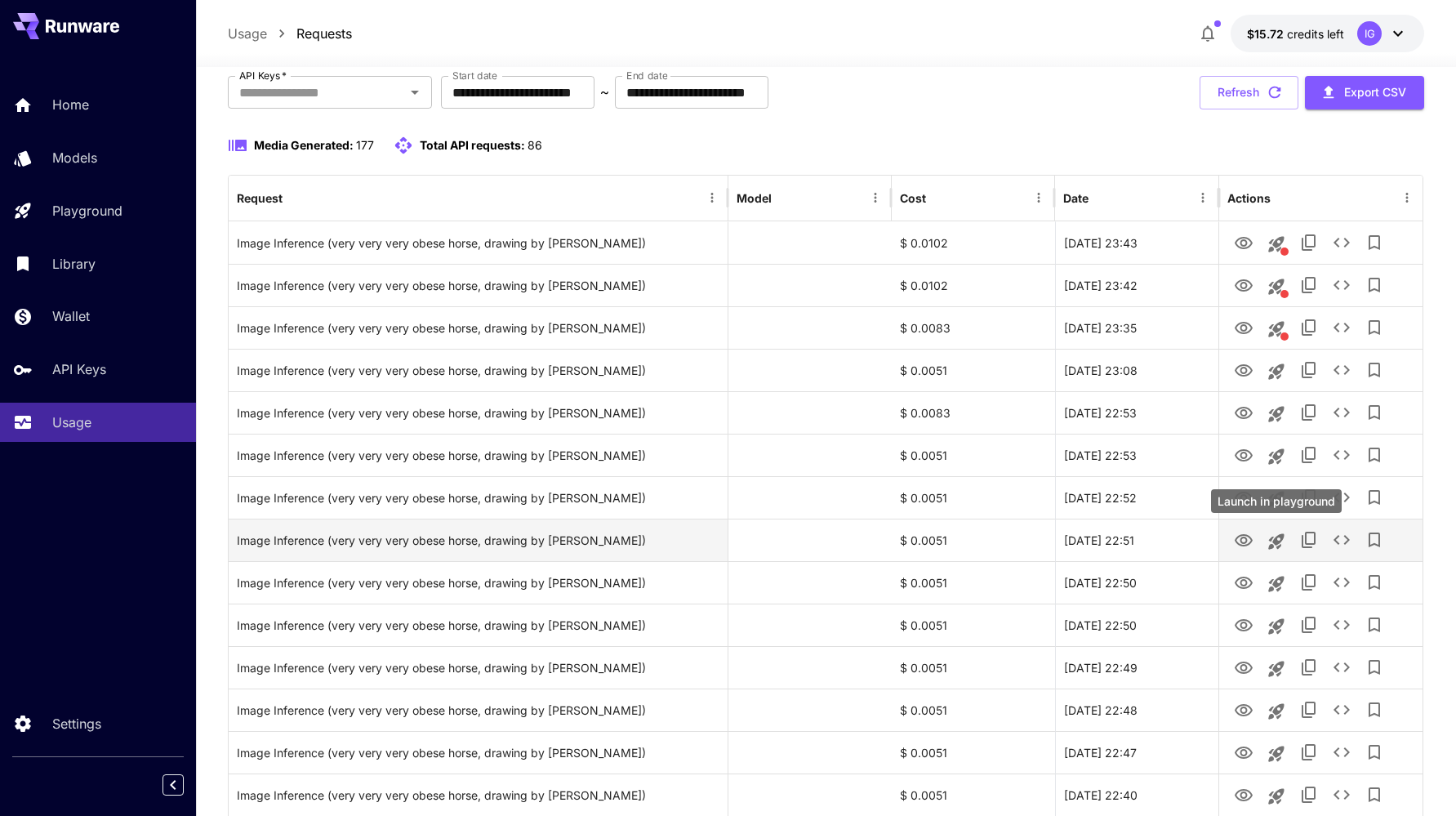
scroll to position [150, 0]
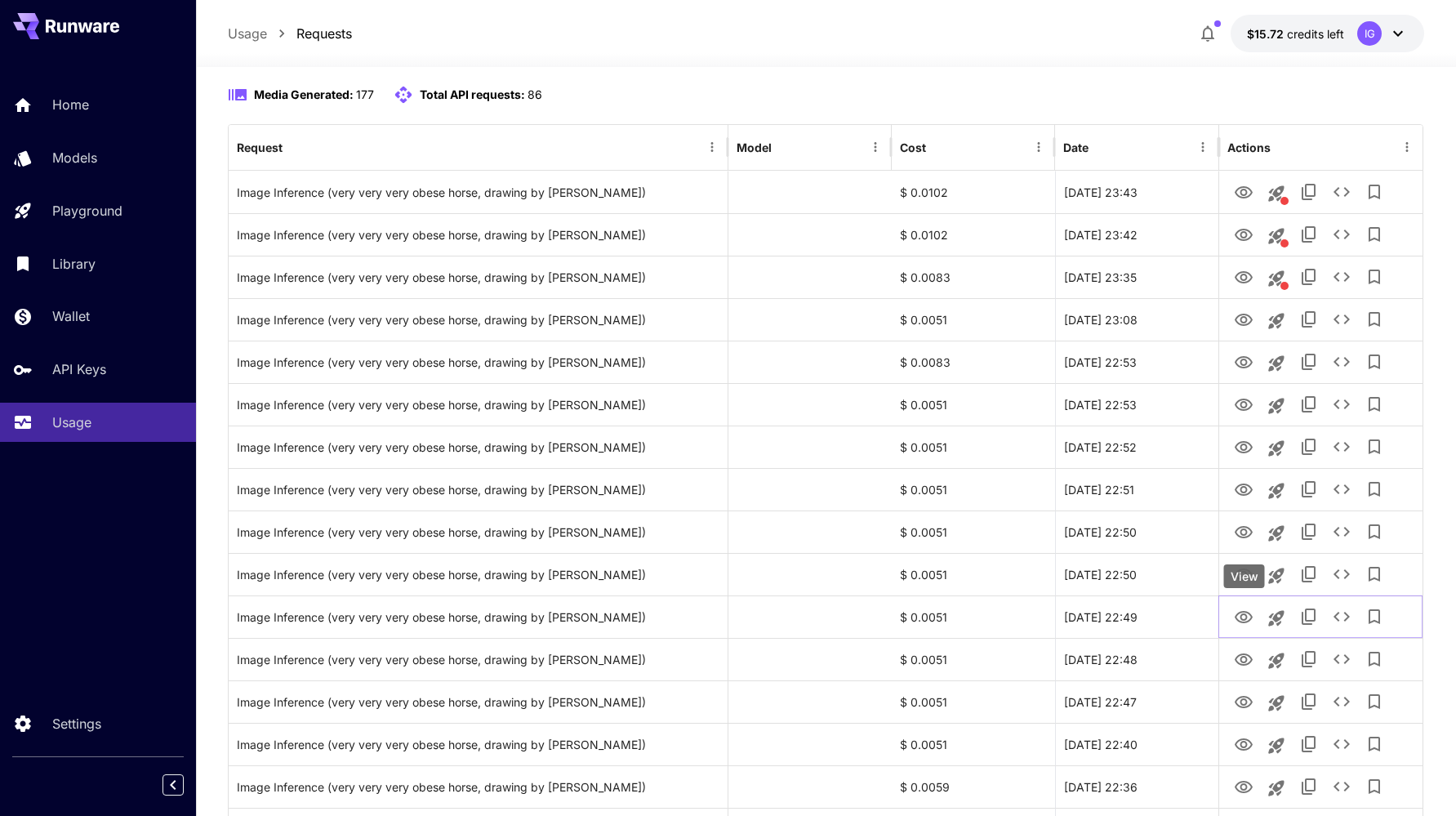
click at [1246, 576] on div "View" at bounding box center [1244, 576] width 41 height 24
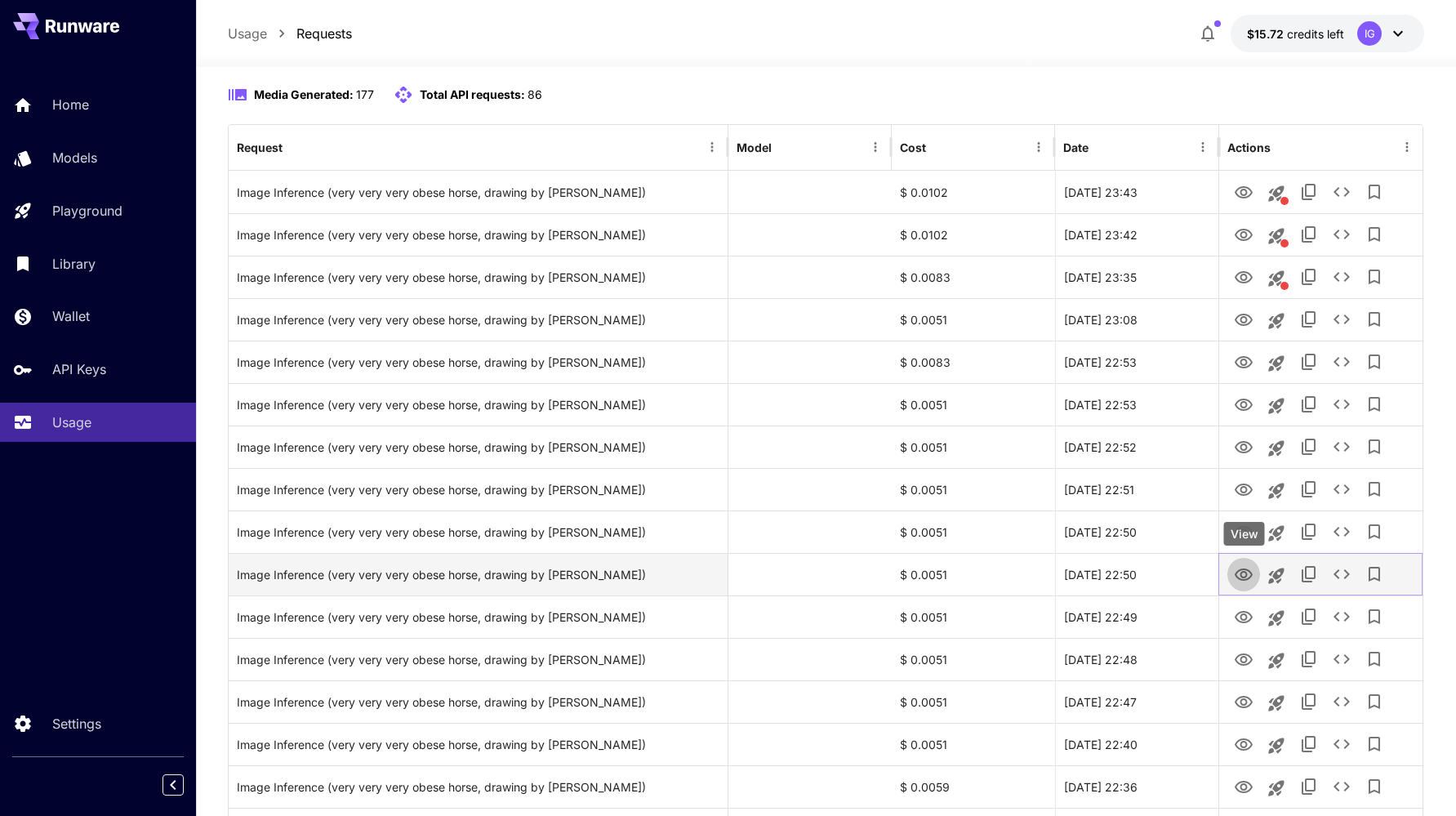
click at [1245, 572] on icon "View" at bounding box center [1243, 574] width 18 height 12
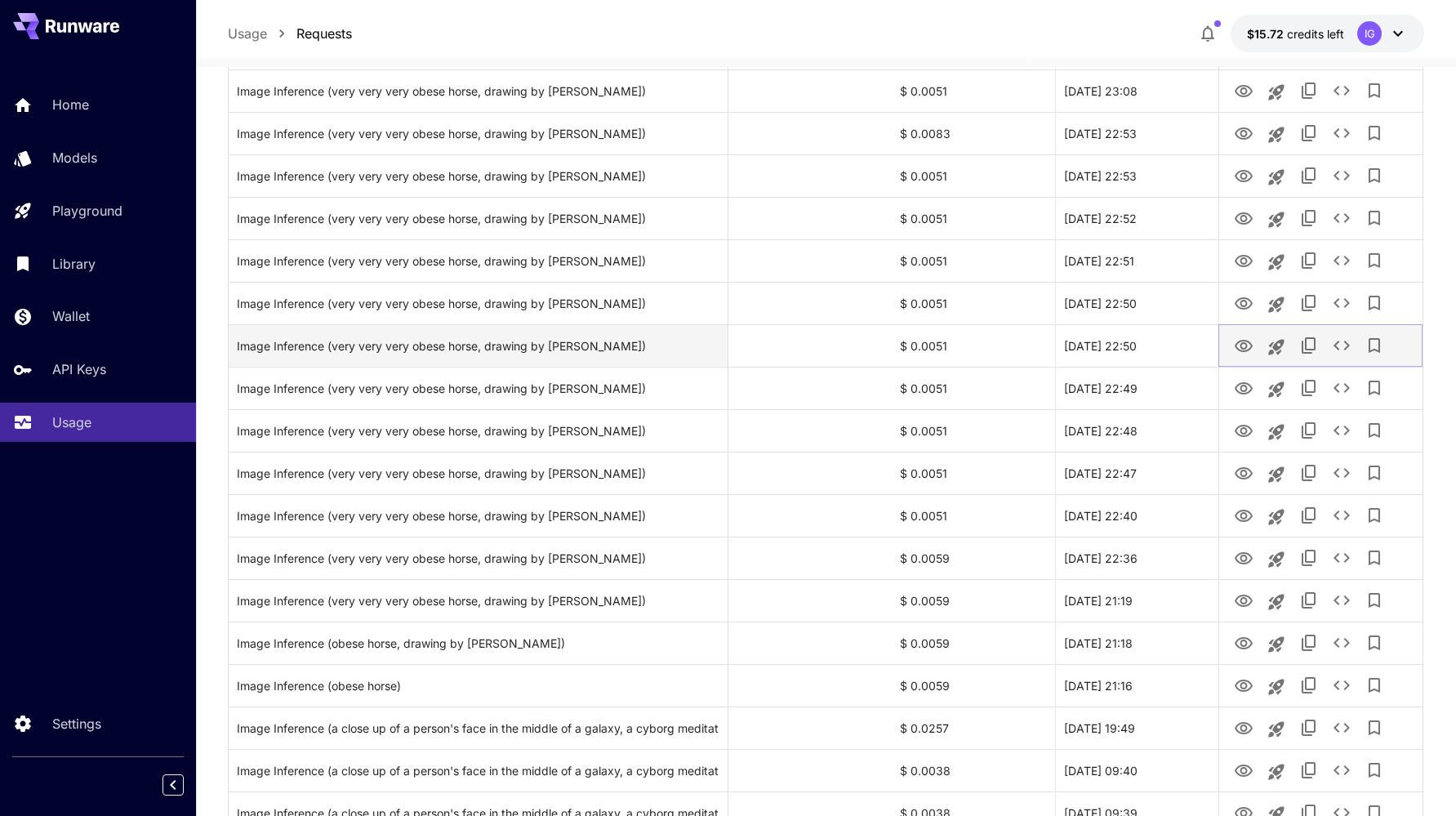
scroll to position [425, 0]
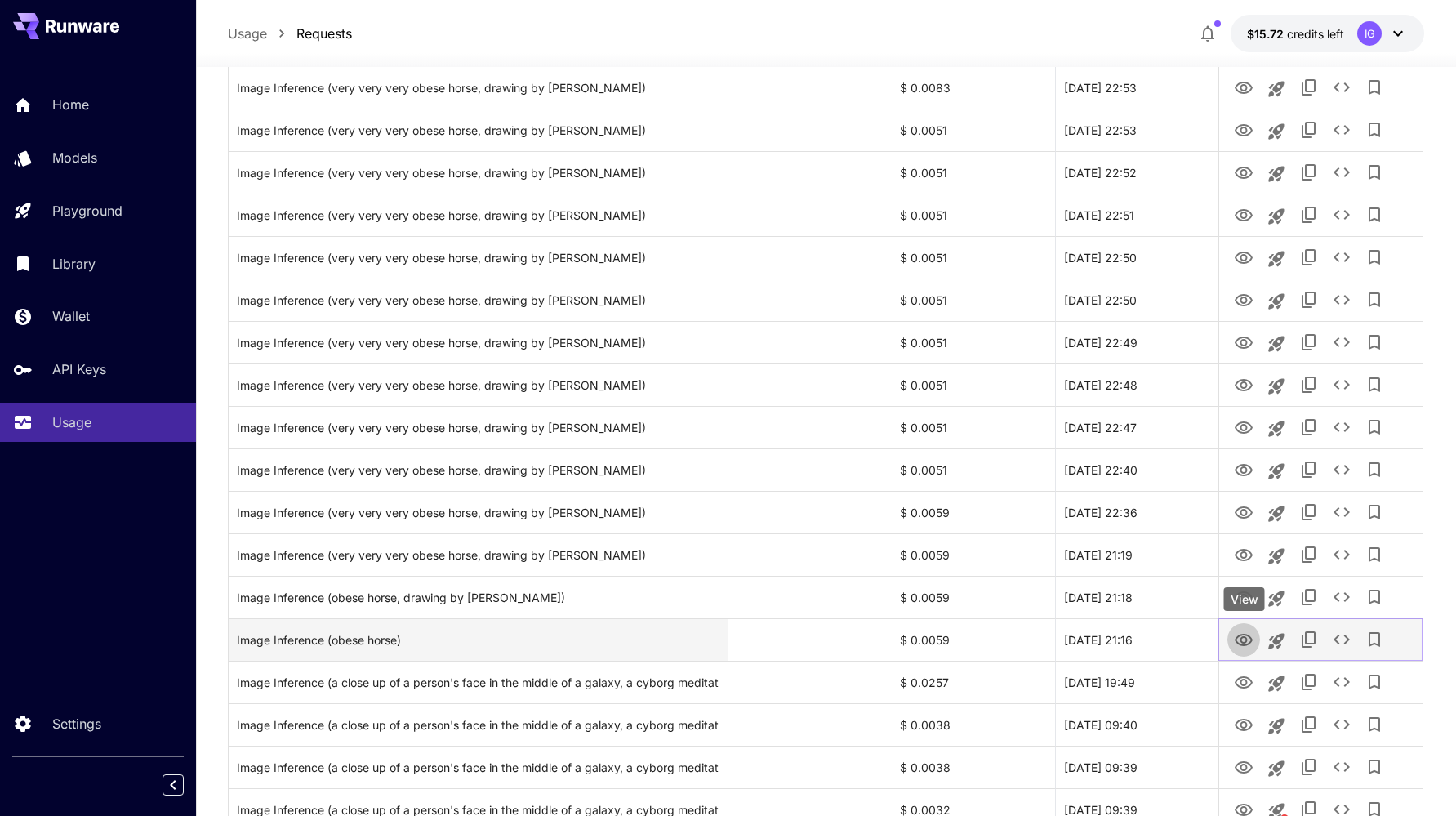
click at [1249, 641] on icon "View" at bounding box center [1244, 640] width 20 height 20
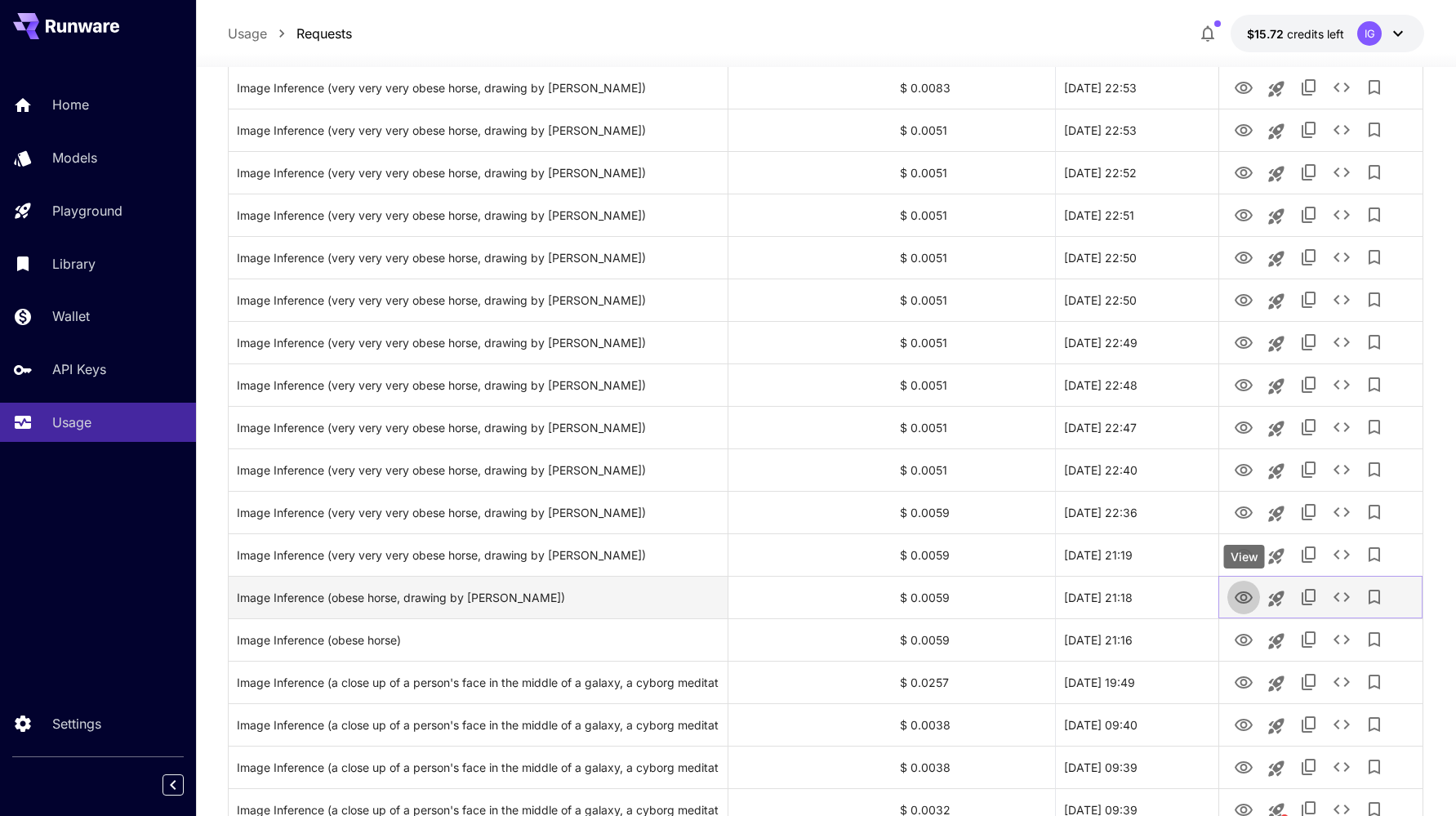
click at [1244, 597] on icon "View" at bounding box center [1244, 597] width 20 height 20
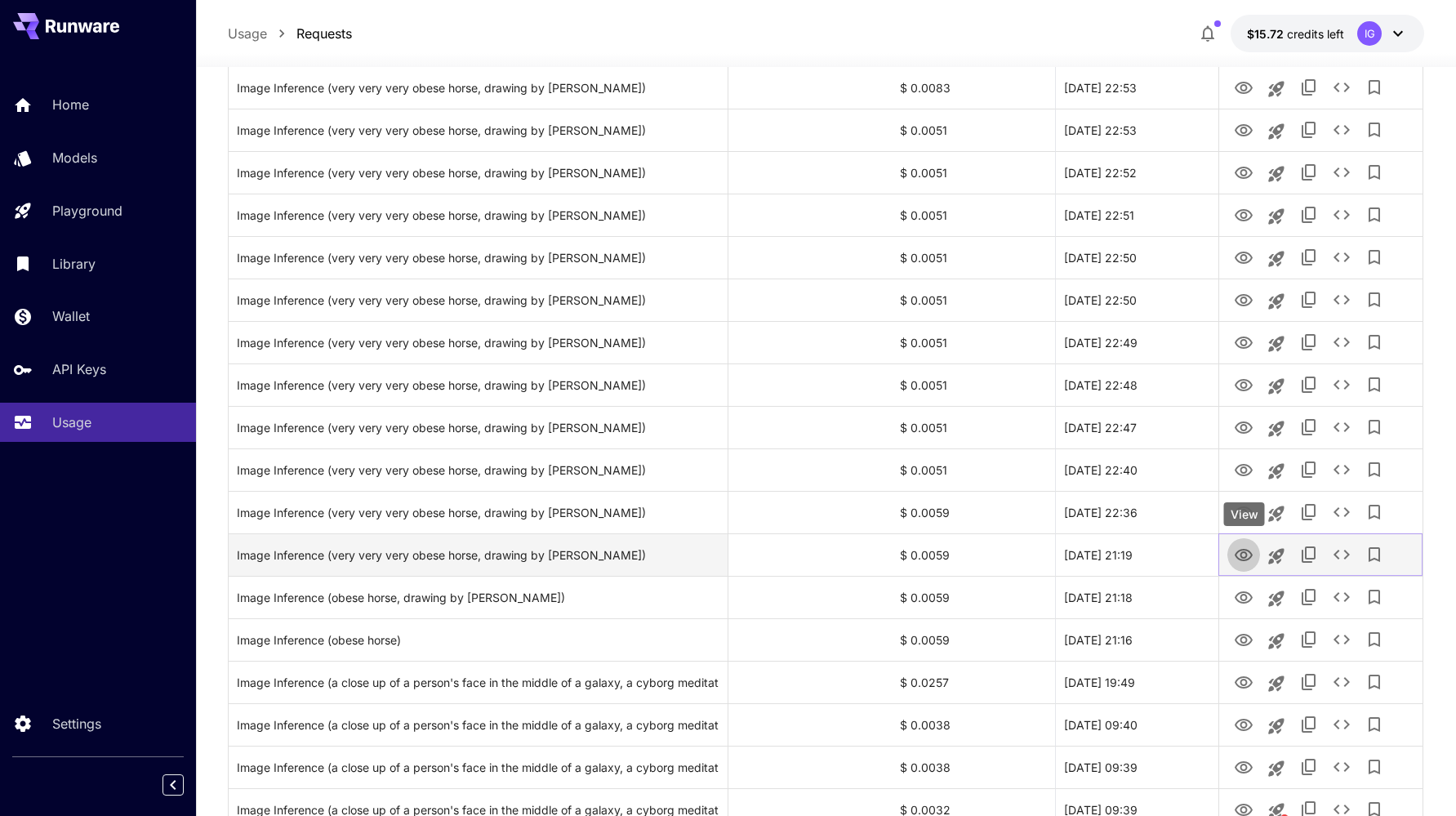
click at [1243, 559] on icon "View" at bounding box center [1244, 555] width 20 height 20
click at [1308, 556] on icon "Copy TaskUUID" at bounding box center [1309, 554] width 20 height 20
click at [1249, 550] on icon "View" at bounding box center [1243, 554] width 18 height 12
click at [1240, 557] on icon "View" at bounding box center [1244, 555] width 20 height 20
